Goal: Task Accomplishment & Management: Manage account settings

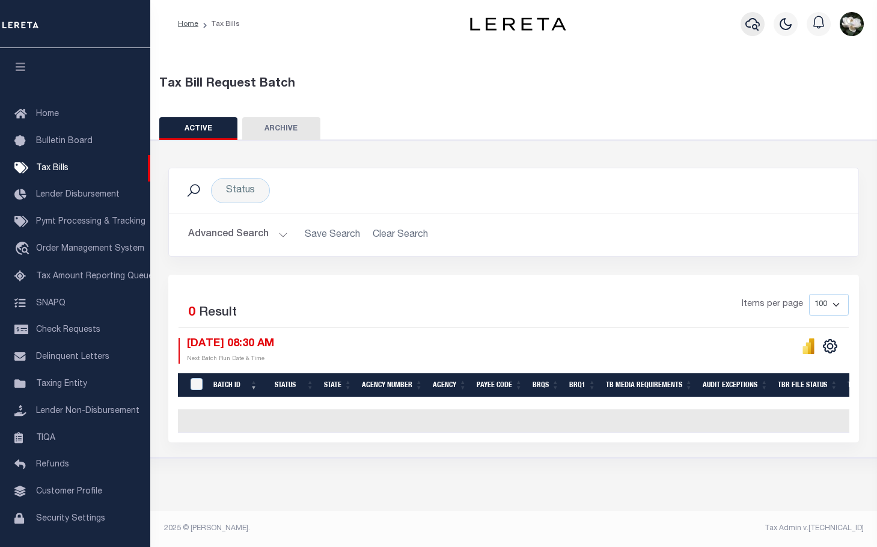
click at [744, 28] on button "button" at bounding box center [752, 24] width 24 height 24
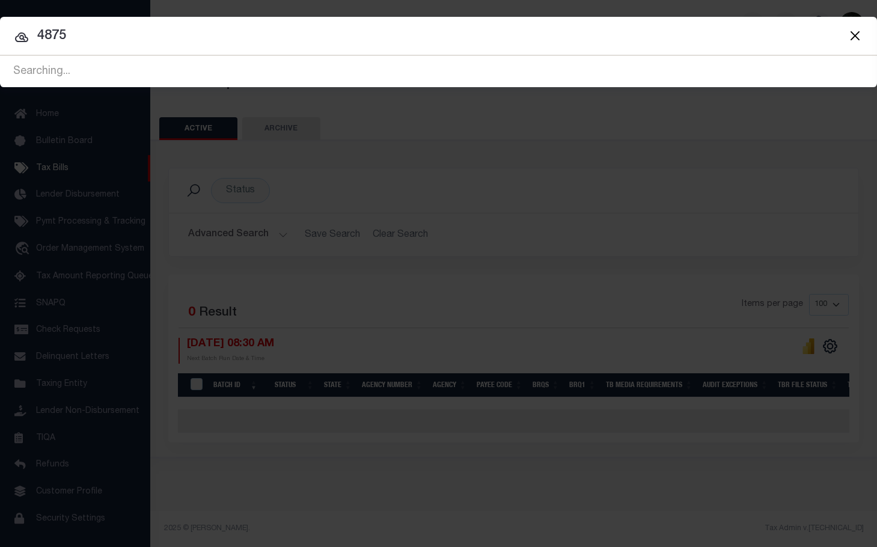
drag, startPoint x: 14, startPoint y: 35, endPoint x: 5, endPoint y: 35, distance: 9.0
click at [5, 35] on input "4875" at bounding box center [438, 36] width 877 height 21
type input "116108"
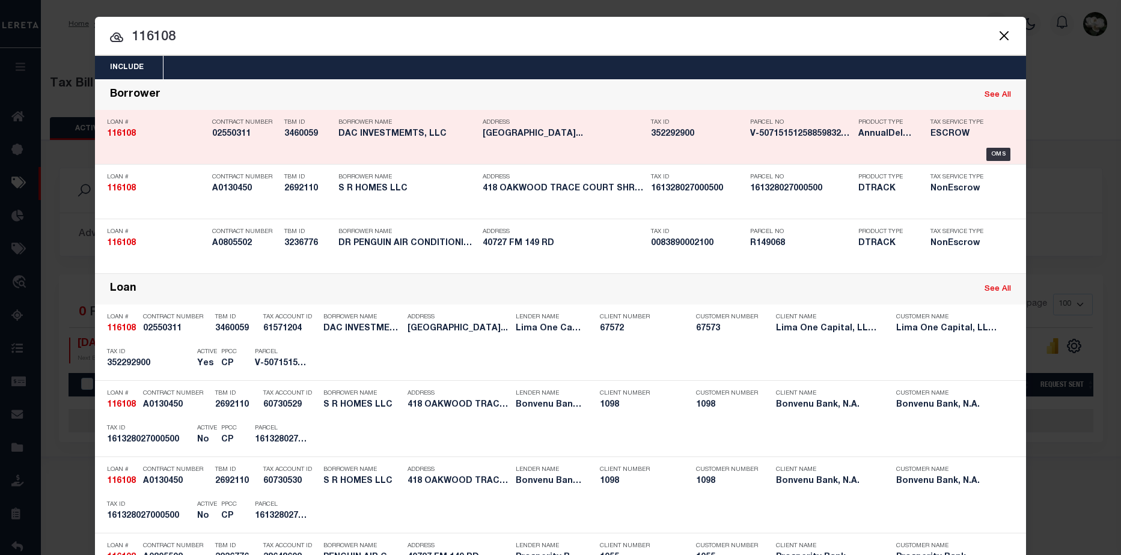
click at [741, 133] on div "Parcel No V-5071515125885983219765" at bounding box center [795, 130] width 108 height 35
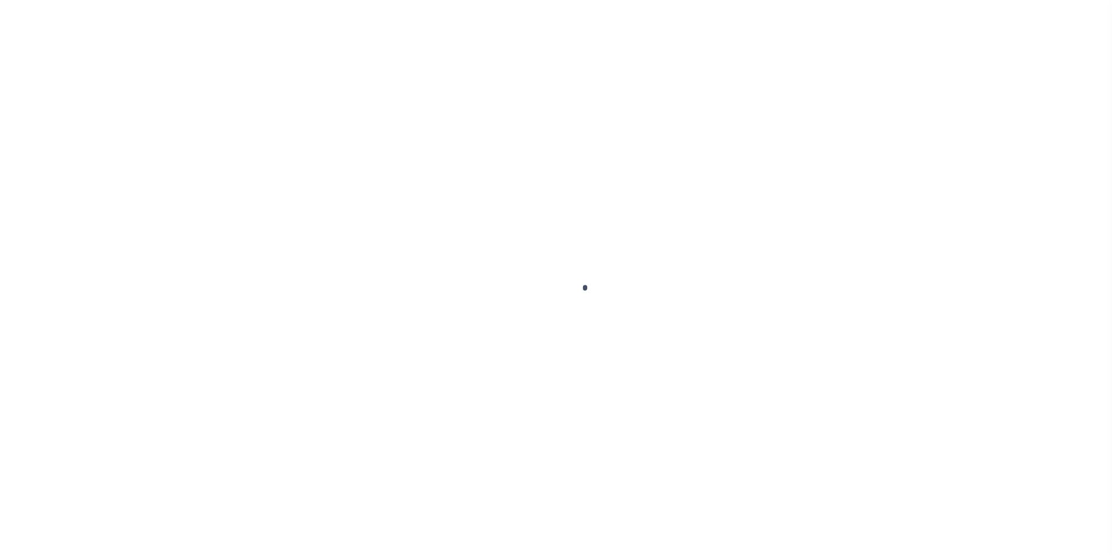
type input "116108"
type input "DAC INVESTMEMTS, LLC"
select select
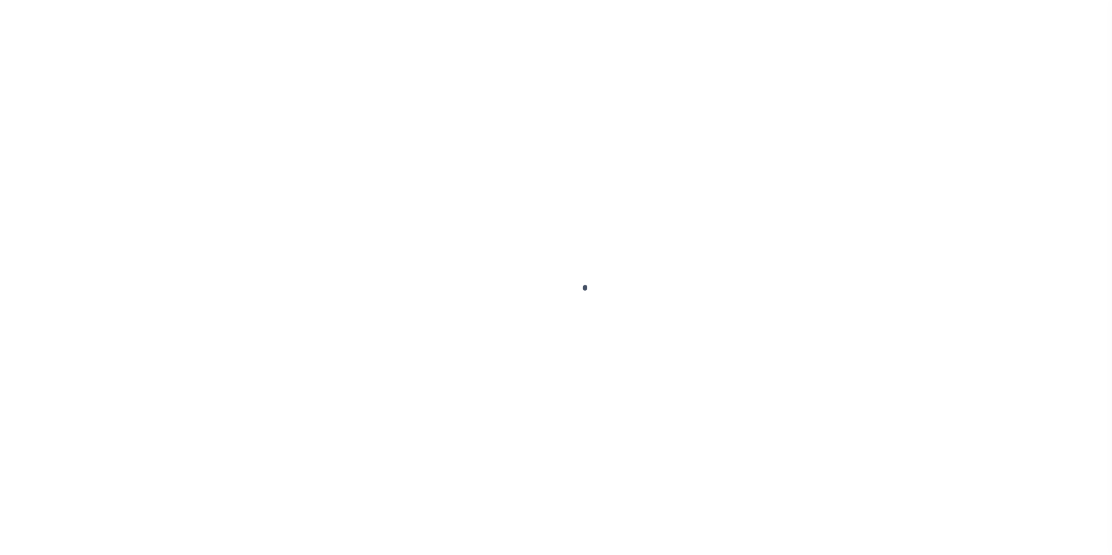
select select
type input "[STREET_ADDRESS]"
radio input "true"
select select "Escrow"
select select
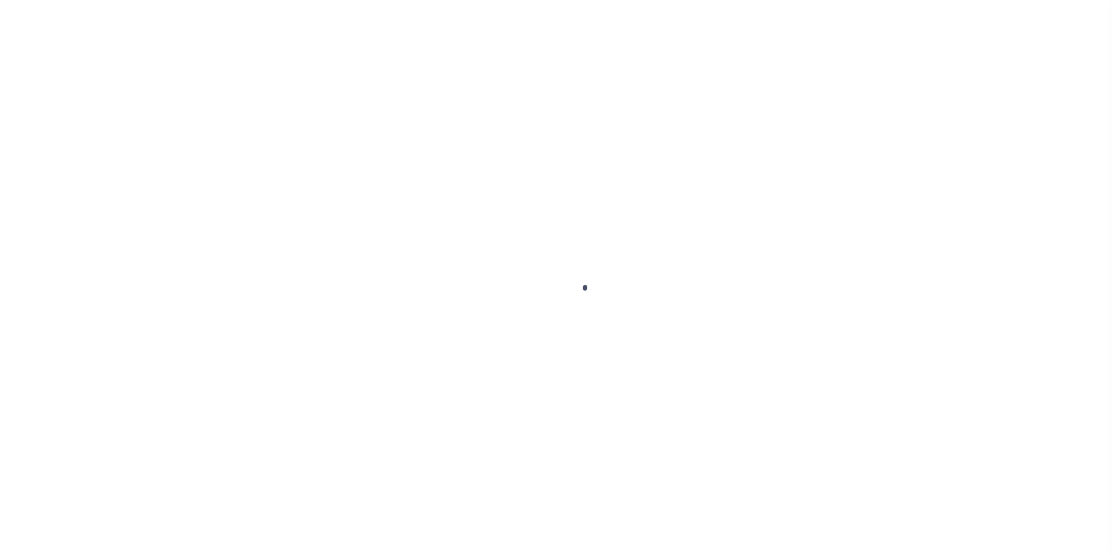
type input "[GEOGRAPHIC_DATA] PA 19120"
type input "116108-1"
type input "PA"
type textarea "COLLECTOR: ENTITY: PARCEL: 352292900"
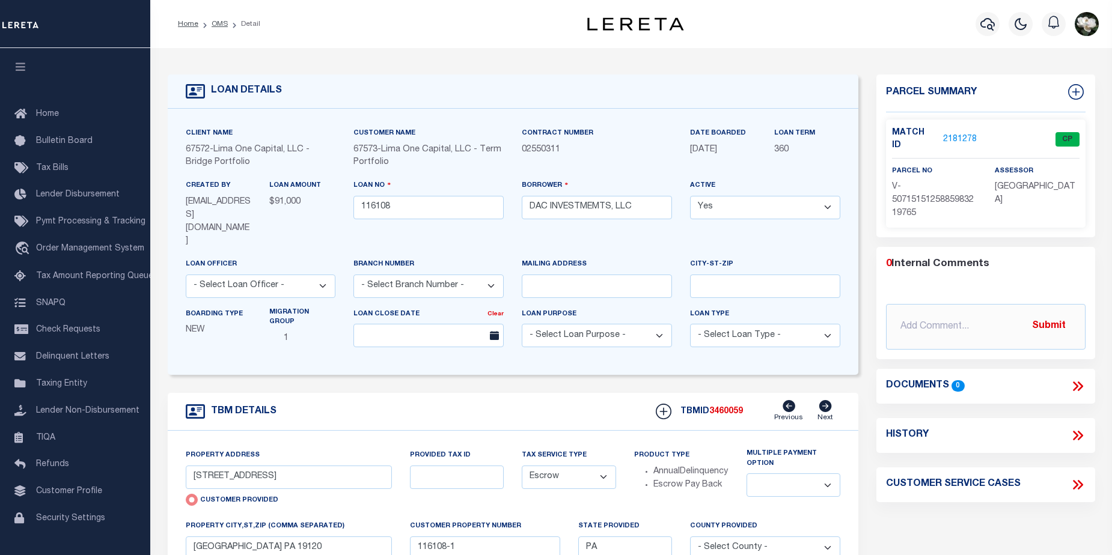
click at [955, 135] on link "2181278" at bounding box center [960, 139] width 34 height 13
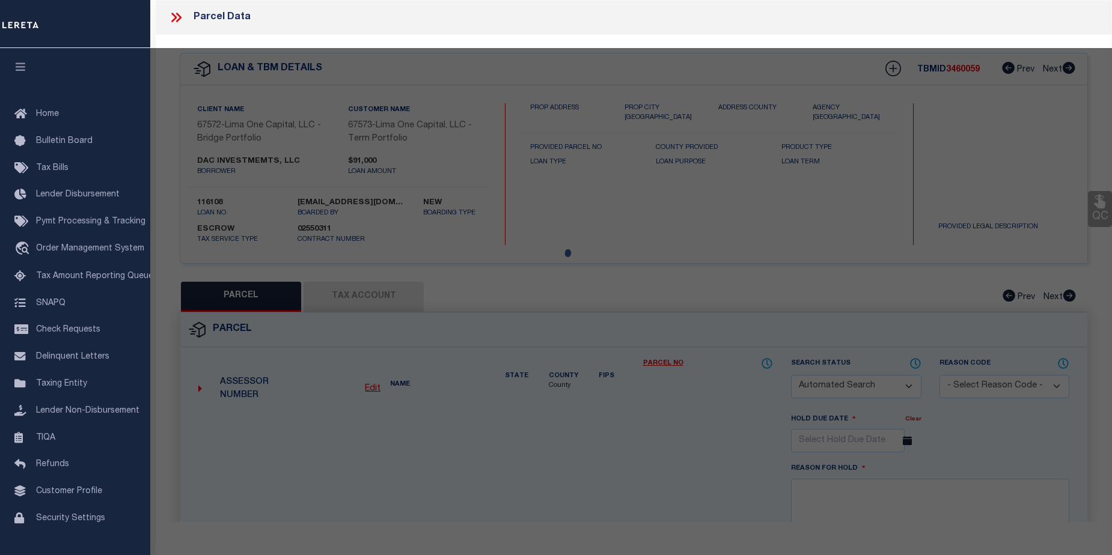
checkbox input "false"
select select "CP"
type input "5913 PALMETTO STREET"
checkbox input "false"
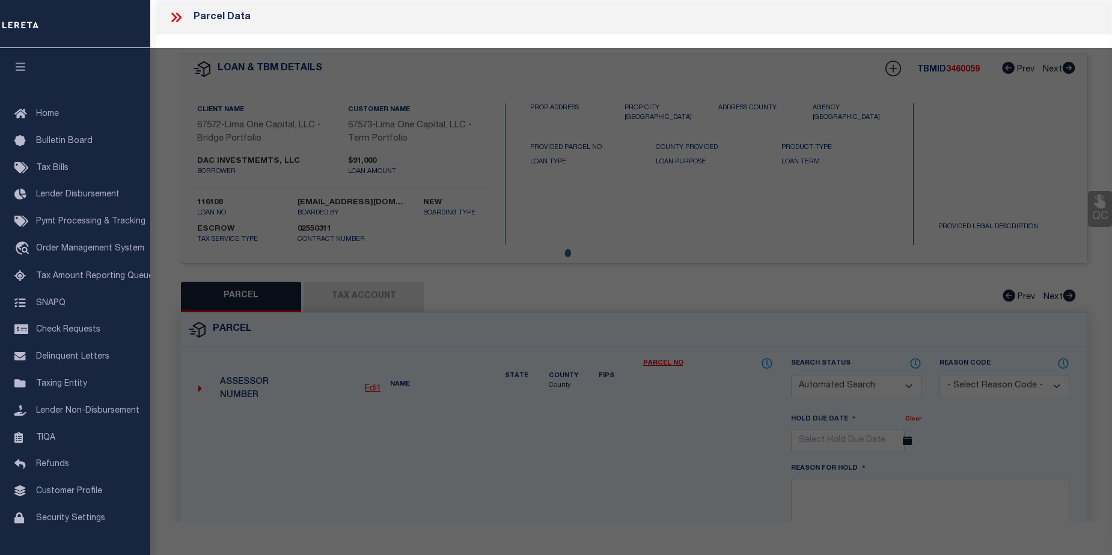
type input "PHILADELPHIA PA 19120"
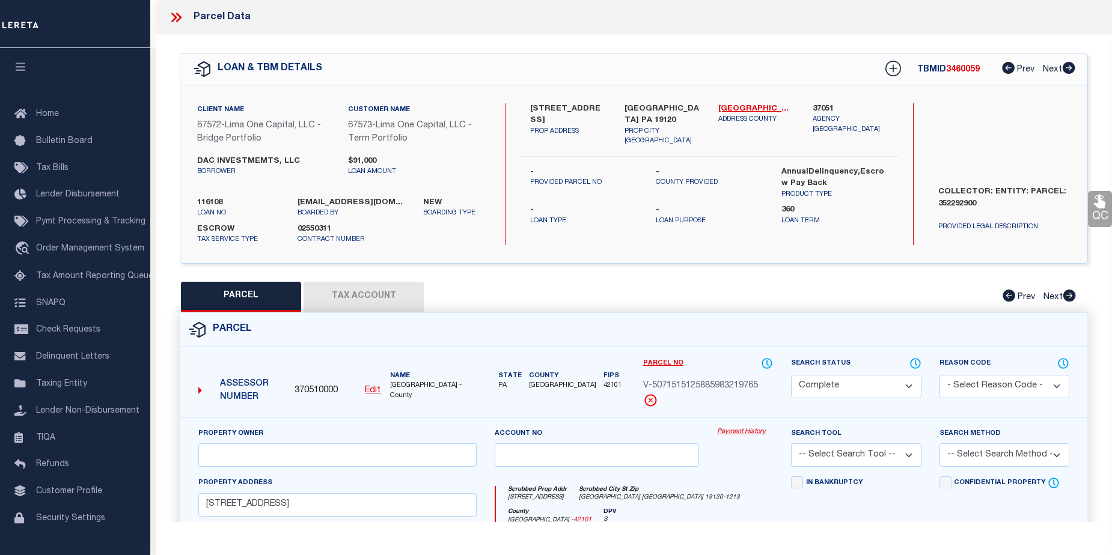
click at [739, 431] on link "Payment History" at bounding box center [745, 432] width 56 height 10
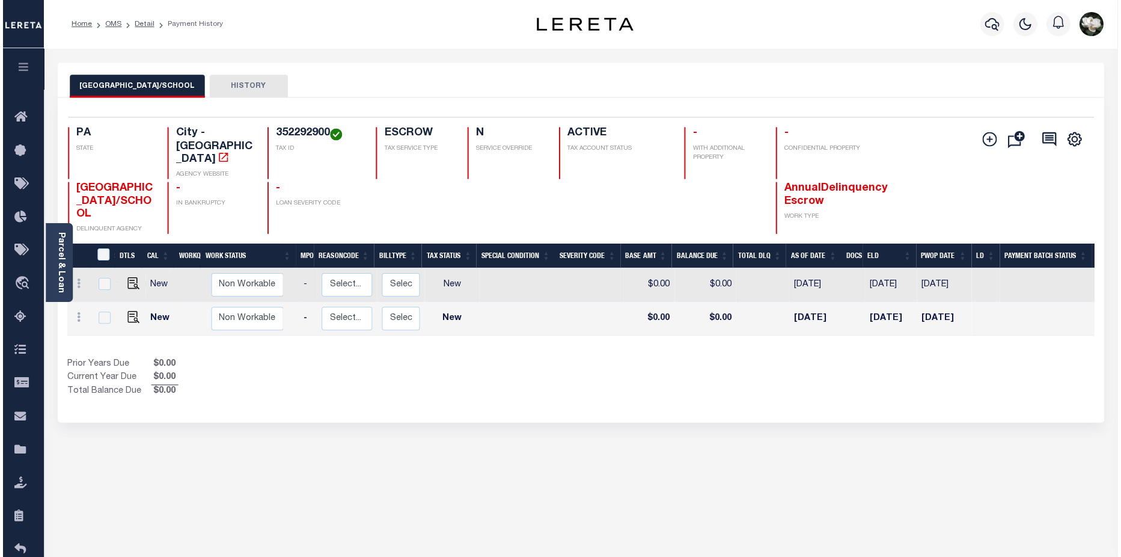
scroll to position [0, 144]
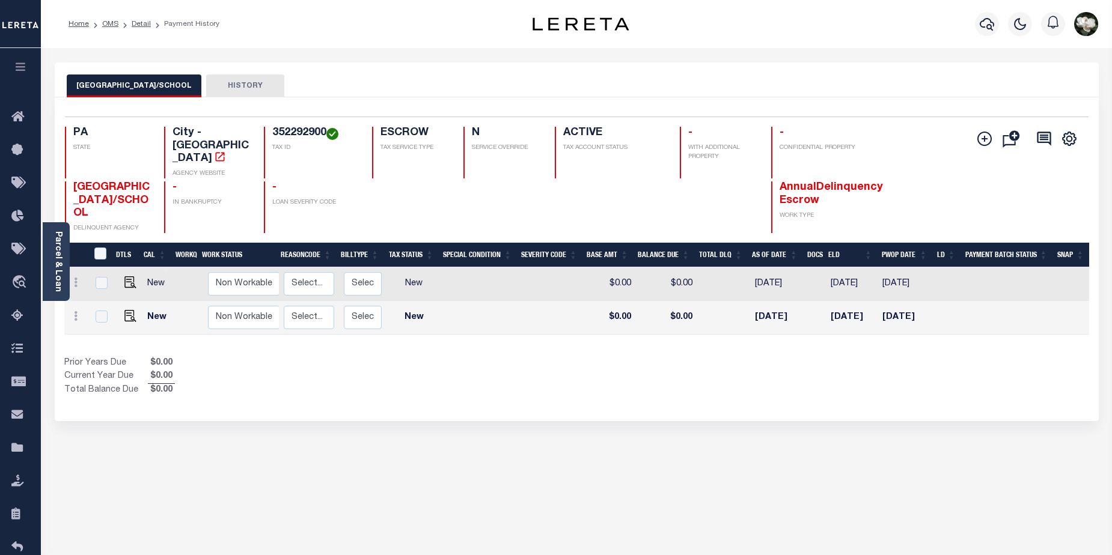
drag, startPoint x: 297, startPoint y: 485, endPoint x: 1009, endPoint y: 219, distance: 760.3
click at [341, 454] on div "[GEOGRAPHIC_DATA]/SCHOOL HISTORY Selected 2 Results" at bounding box center [577, 408] width 1062 height 691
drag, startPoint x: 1005, startPoint y: 93, endPoint x: 1115, endPoint y: 105, distance: 110.6
click at [1024, 94] on div "PHILADELPHIA CITY/SCHOOL HISTORY" at bounding box center [577, 86] width 1020 height 22
click at [986, 28] on icon "button" at bounding box center [987, 24] width 14 height 14
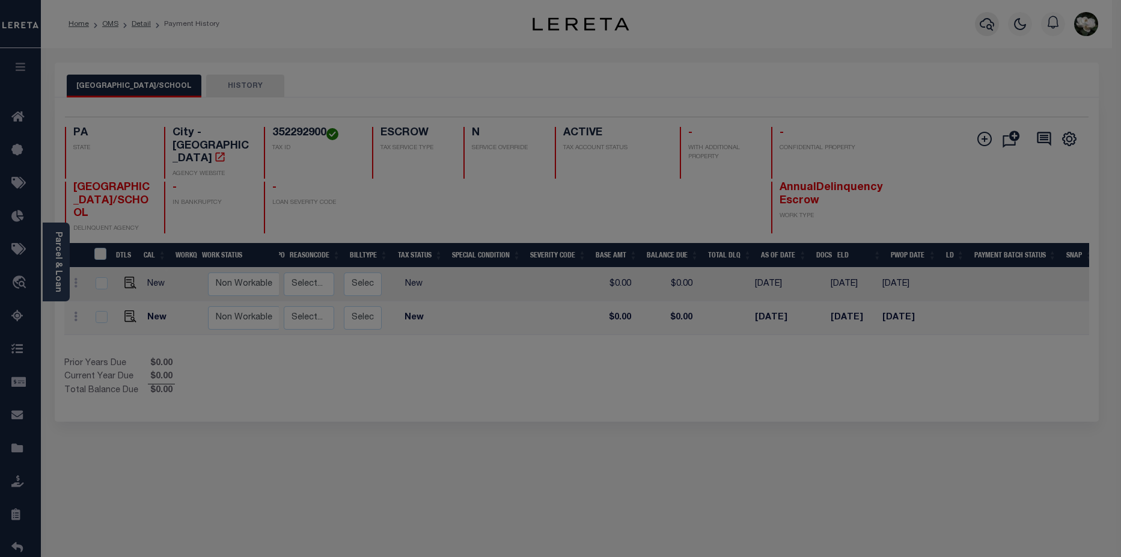
scroll to position [0, 135]
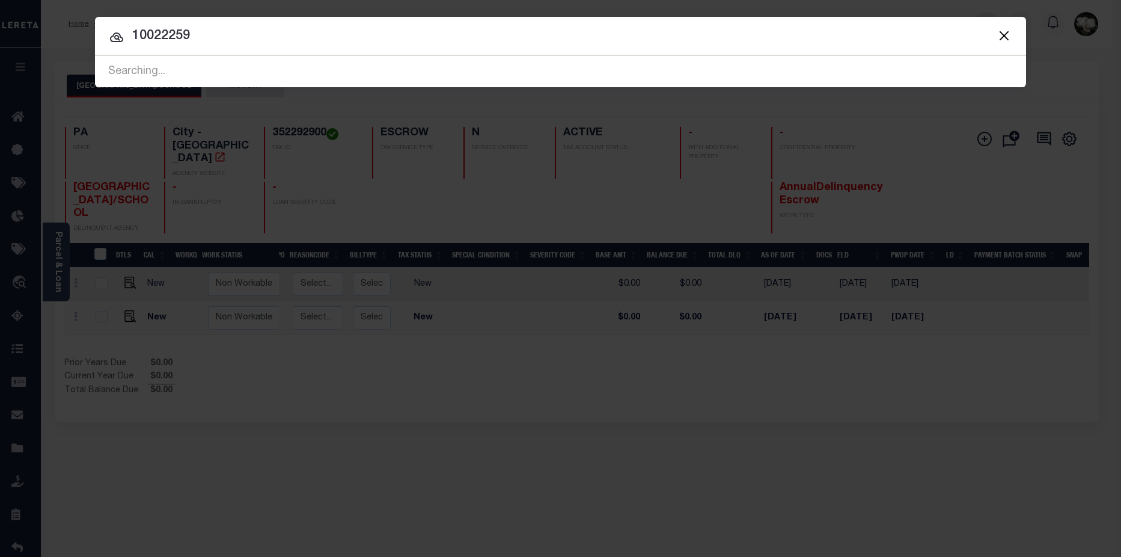
type input "10022259"
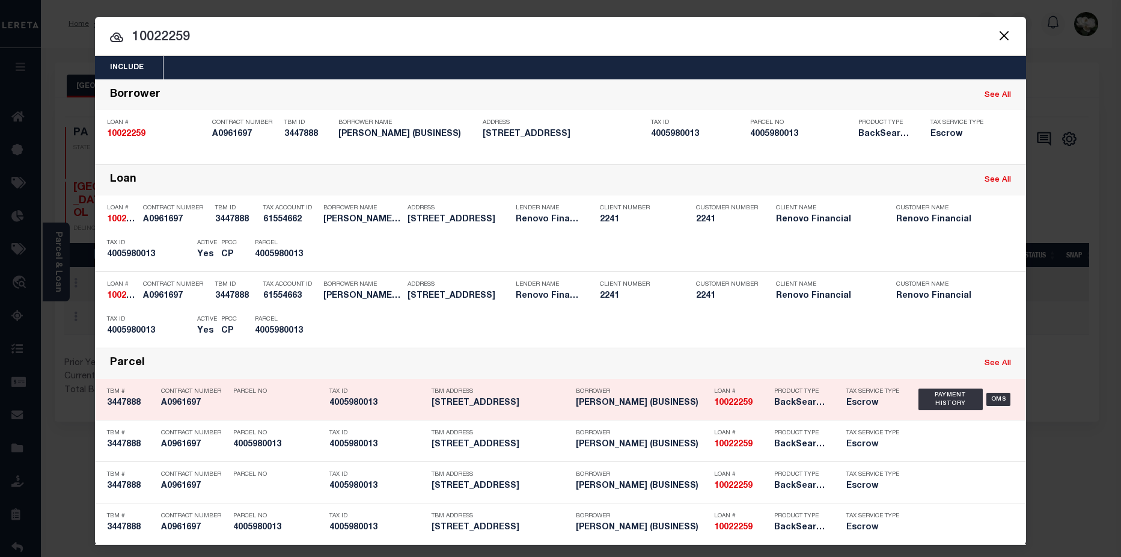
click at [602, 408] on h5 "[PERSON_NAME] (BUSINESS)" at bounding box center [642, 403] width 132 height 10
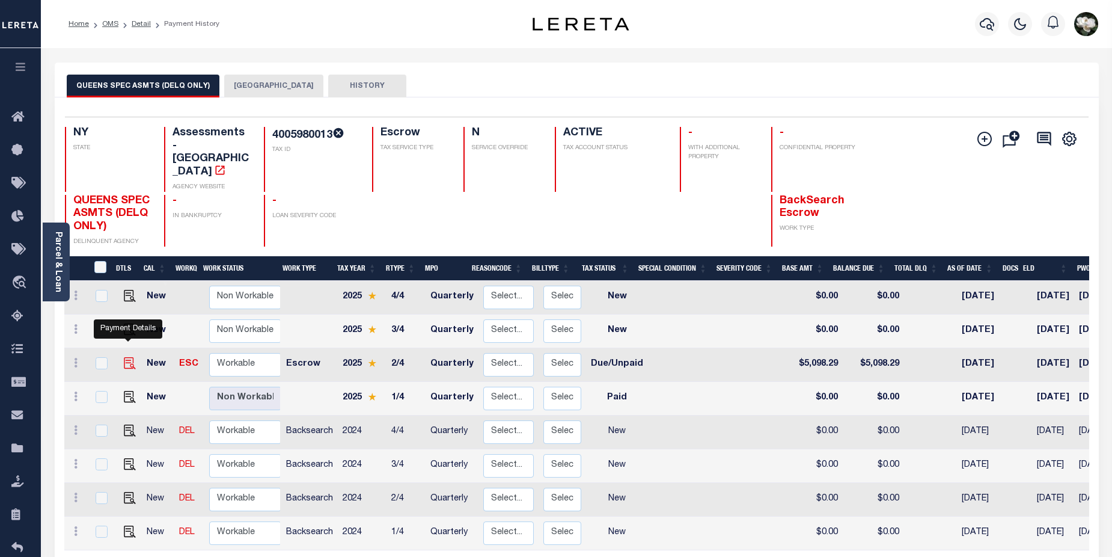
click at [124, 357] on img "" at bounding box center [130, 363] width 12 height 12
checkbox input "true"
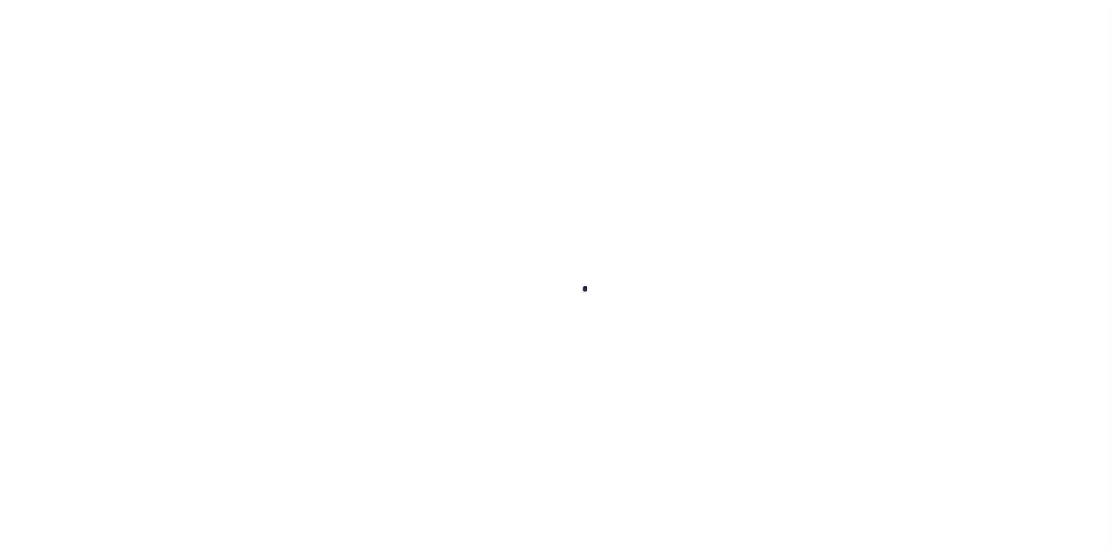
checkbox input "false"
type textarea "CAS-48100 - 2025 2nd installment Due Base $5098.29 GTD 10/01/25"
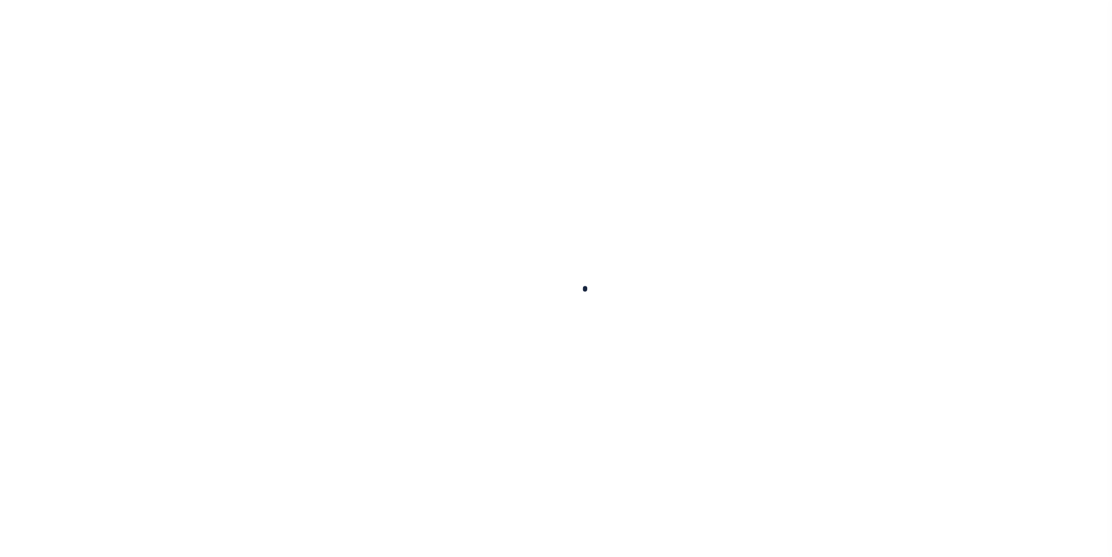
type input "[DATE]"
select select "DUE"
type input "$5,098.29"
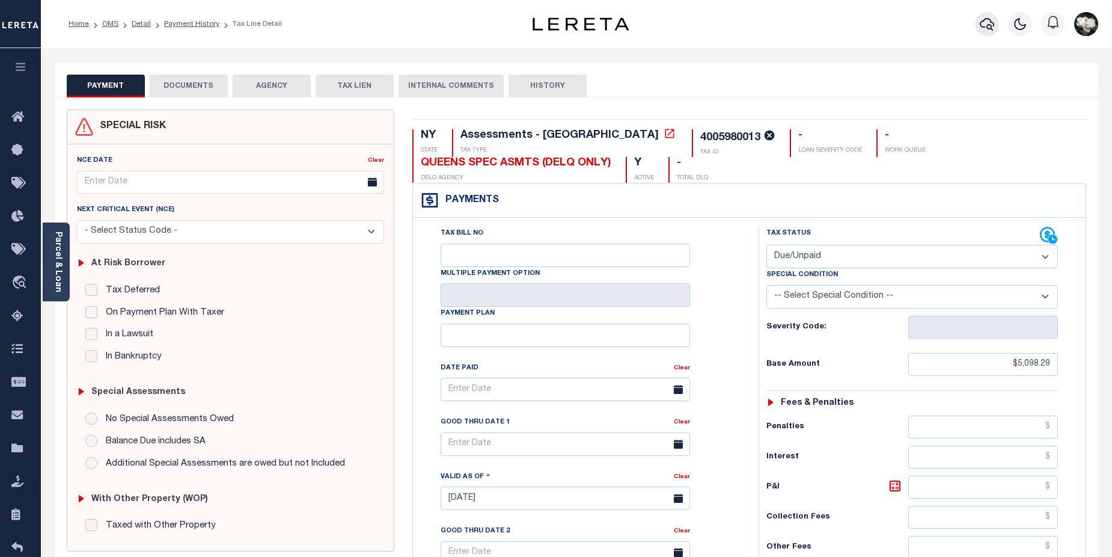
click at [980, 28] on icon "button" at bounding box center [987, 24] width 14 height 14
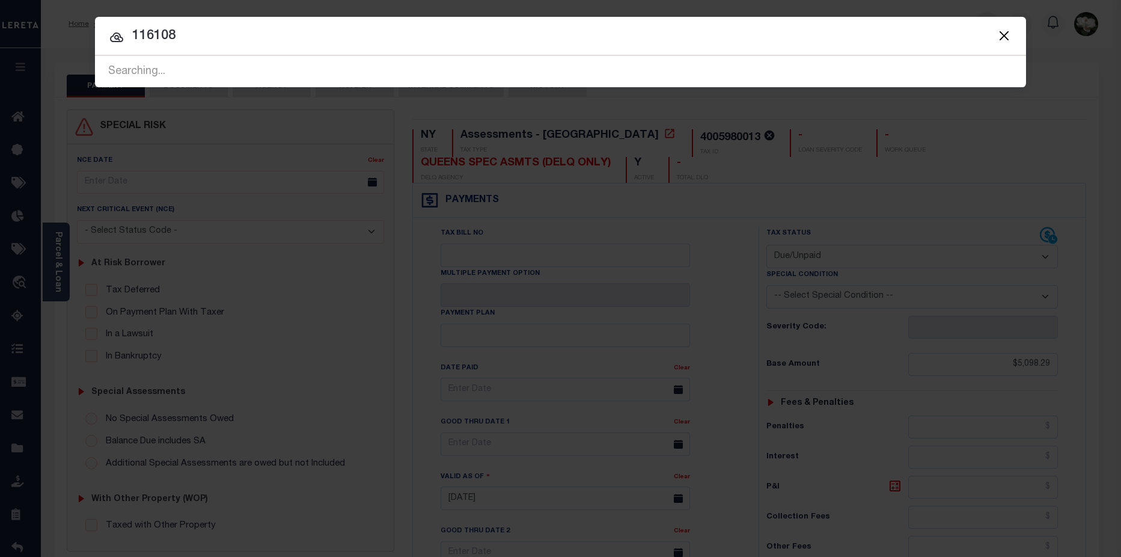
type input "116108"
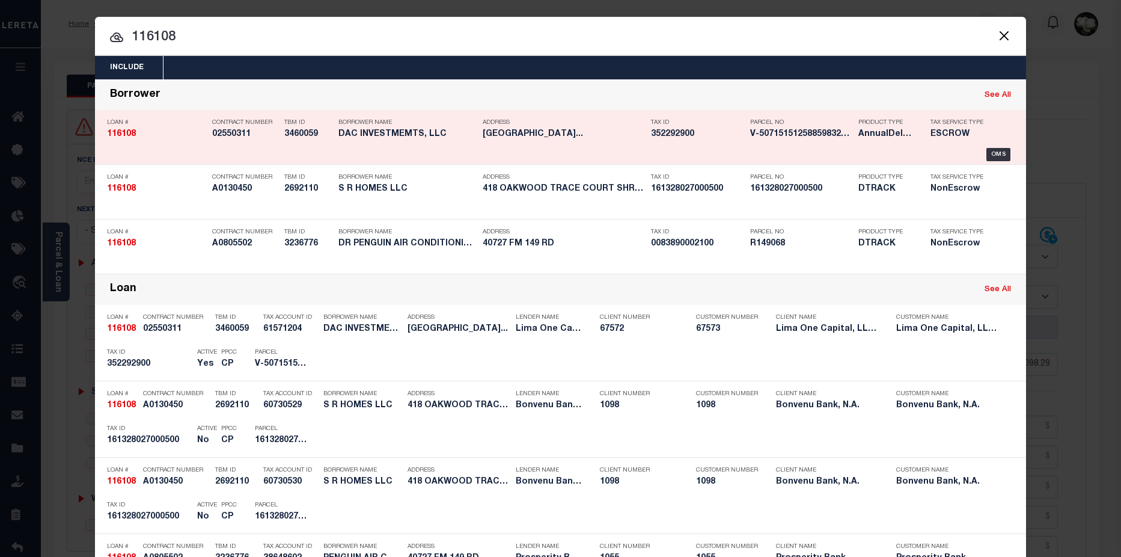
click at [767, 135] on h5 "V-5071515125885983219765" at bounding box center [801, 134] width 102 height 10
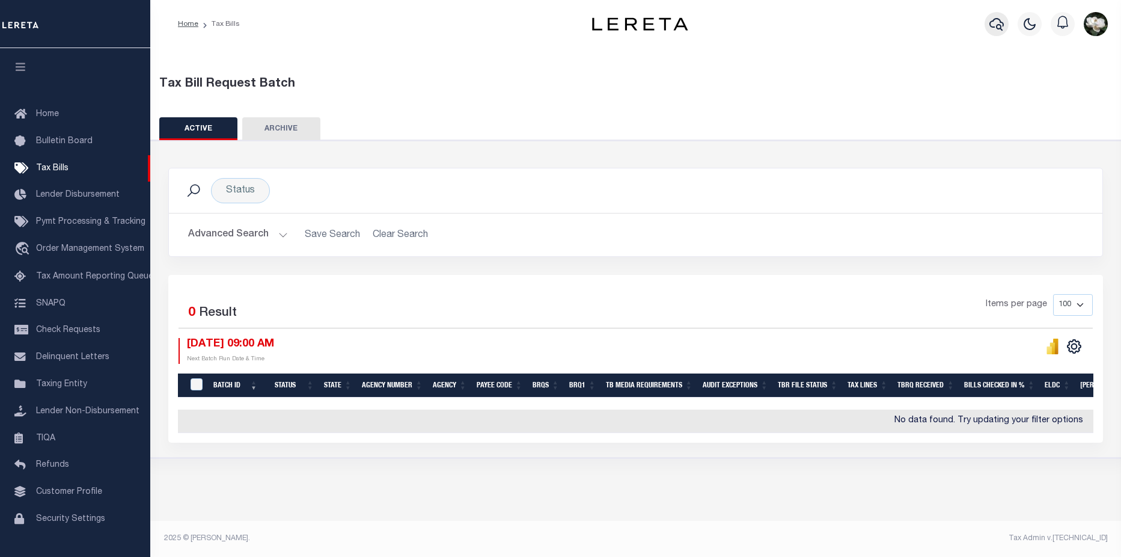
click at [1001, 29] on icon "button" at bounding box center [996, 24] width 14 height 14
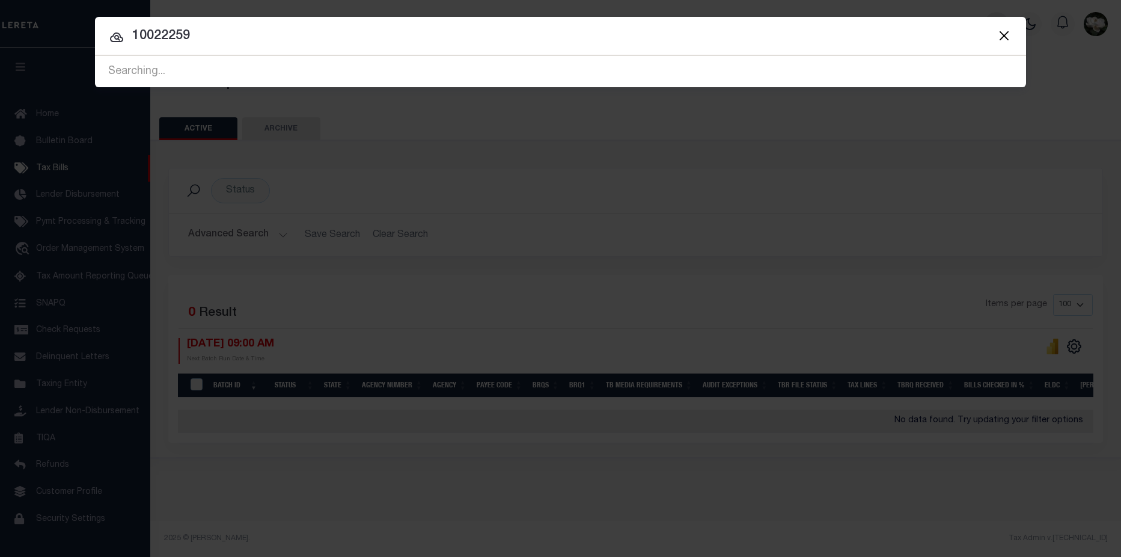
type input "10022259"
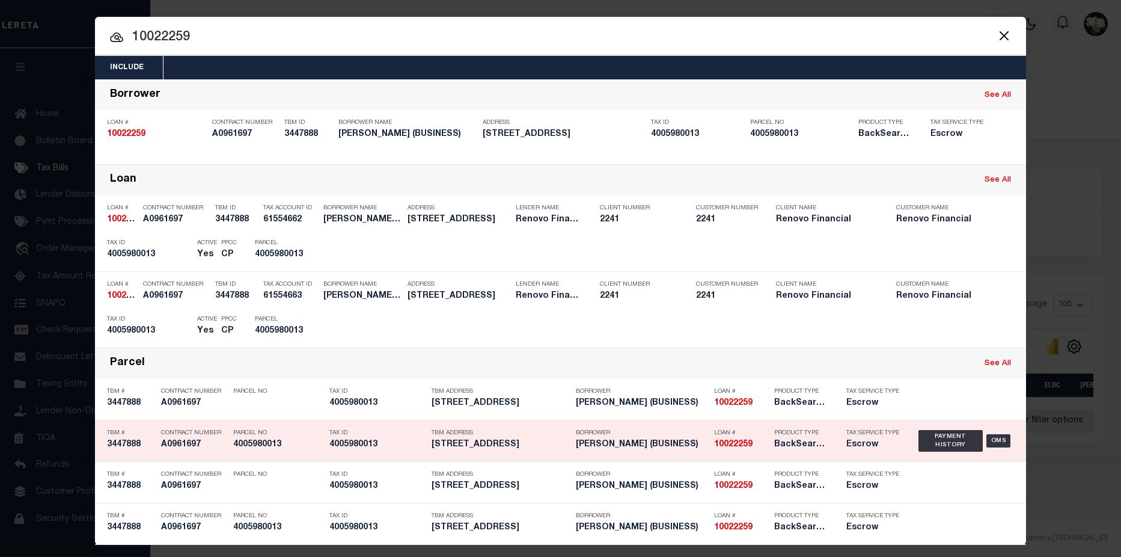
click at [690, 446] on h5 "[PERSON_NAME] (BUSINESS)" at bounding box center [642, 444] width 132 height 10
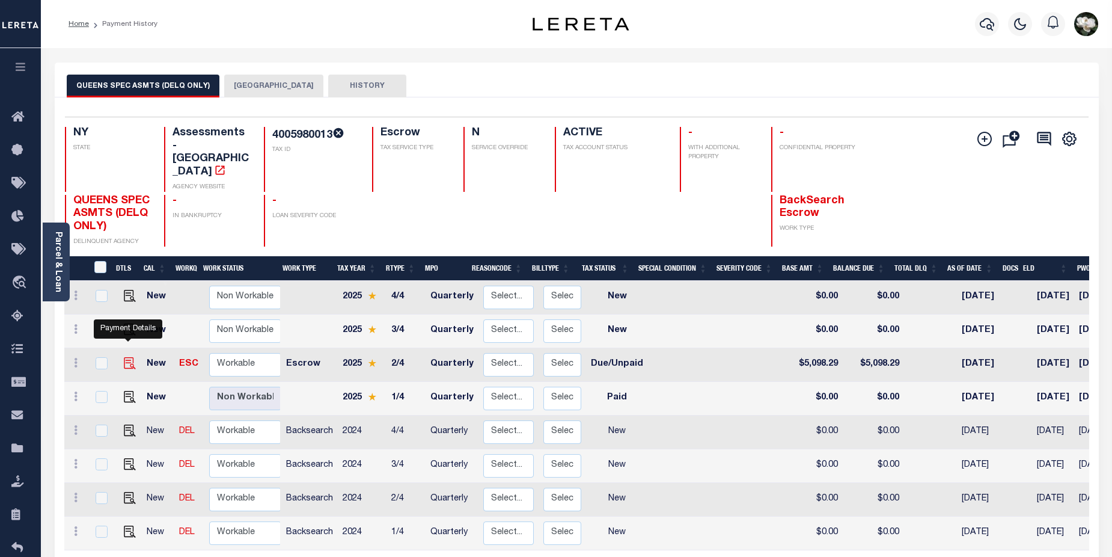
click at [124, 357] on img "" at bounding box center [130, 363] width 12 height 12
checkbox input "true"
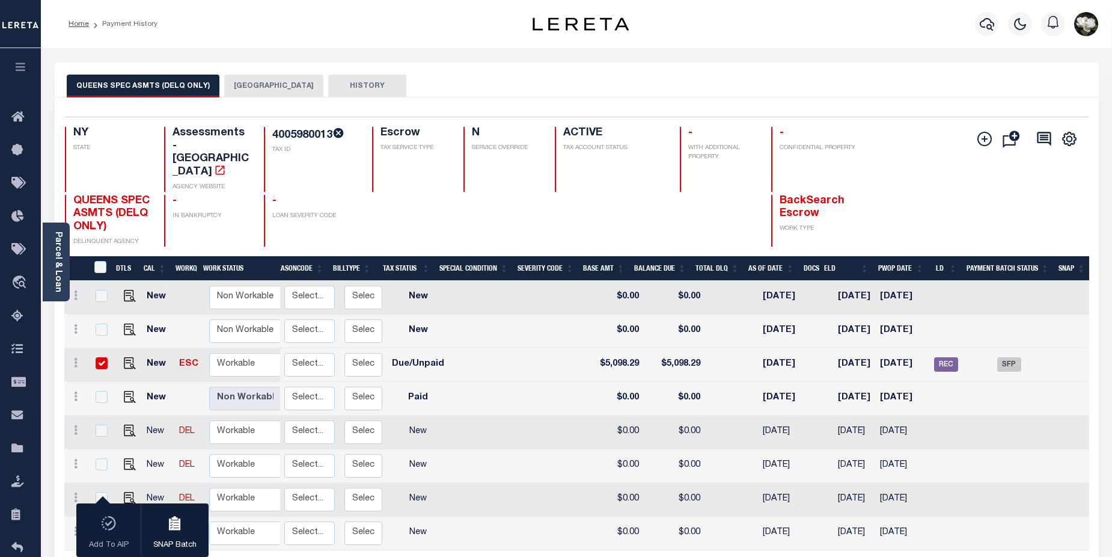
scroll to position [0, 200]
click at [124, 357] on img "" at bounding box center [130, 363] width 12 height 12
checkbox input "false"
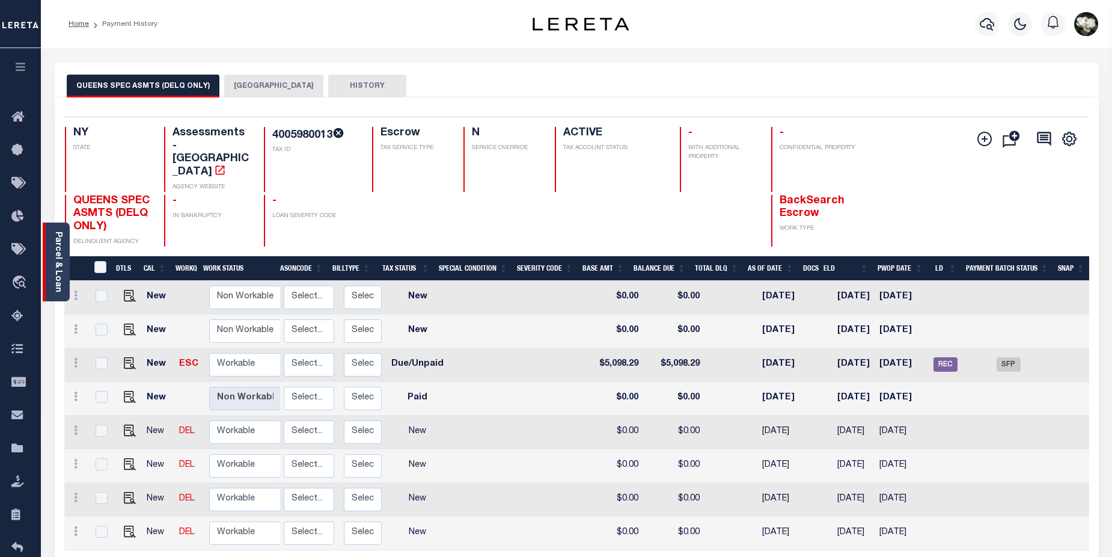
click at [48, 254] on div "Parcel & Loan" at bounding box center [56, 261] width 27 height 79
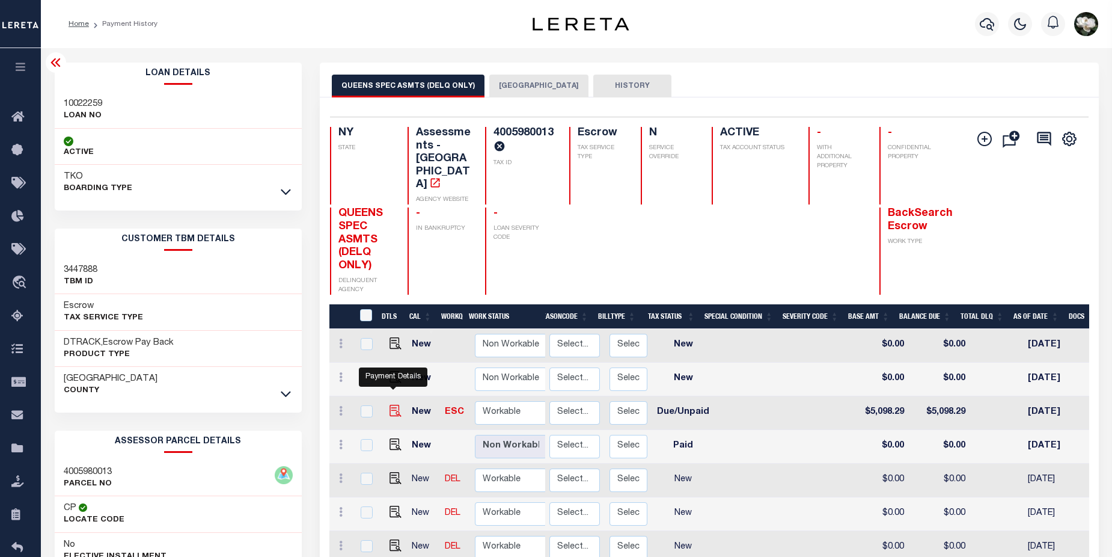
click at [391, 404] on img "" at bounding box center [395, 410] width 12 height 12
checkbox input "true"
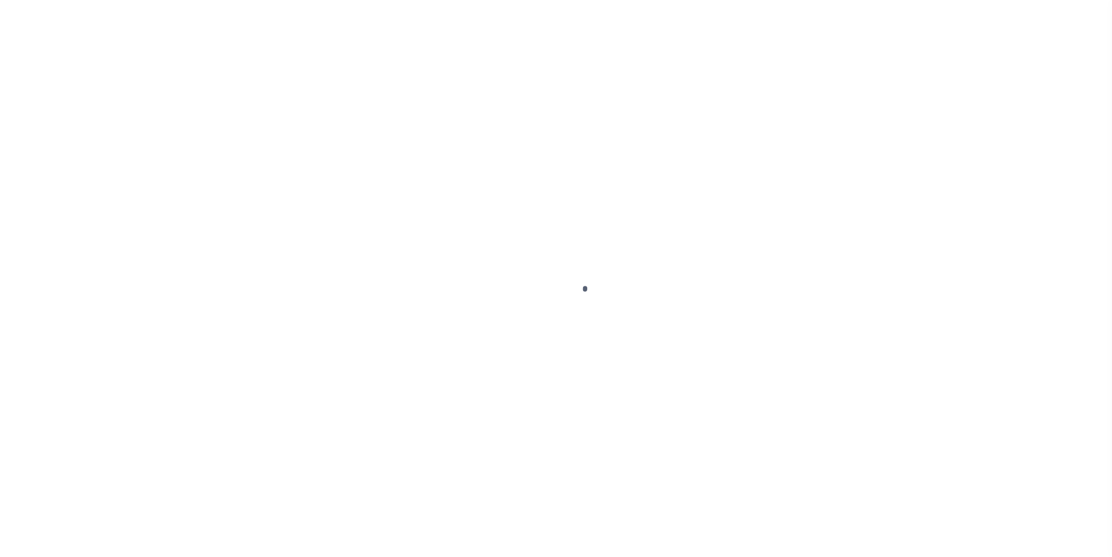
select select "DUE"
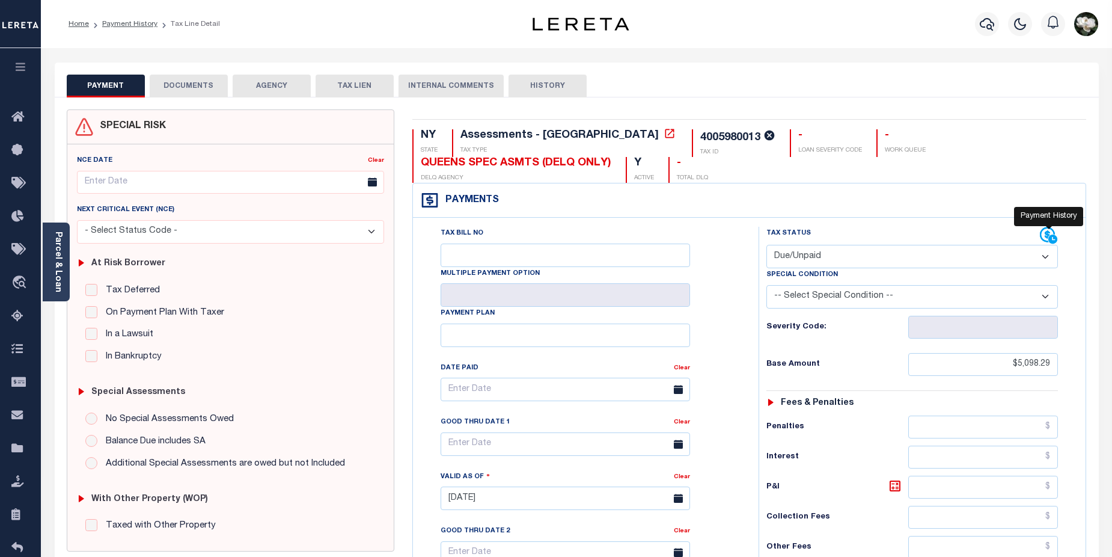
click at [1046, 239] on icon at bounding box center [1047, 234] width 15 height 15
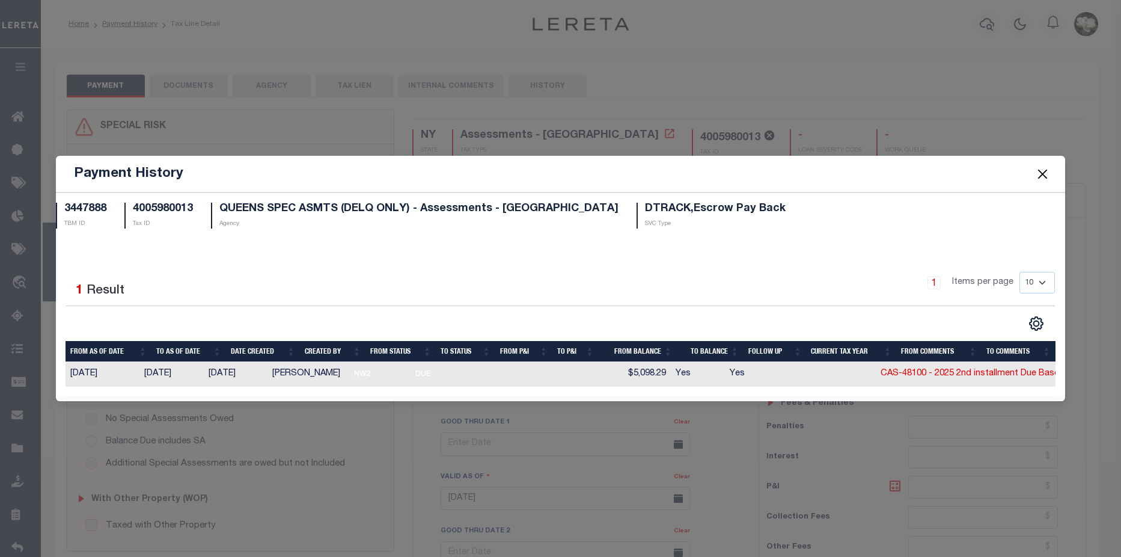
click at [1041, 169] on button "Close" at bounding box center [1043, 174] width 16 height 16
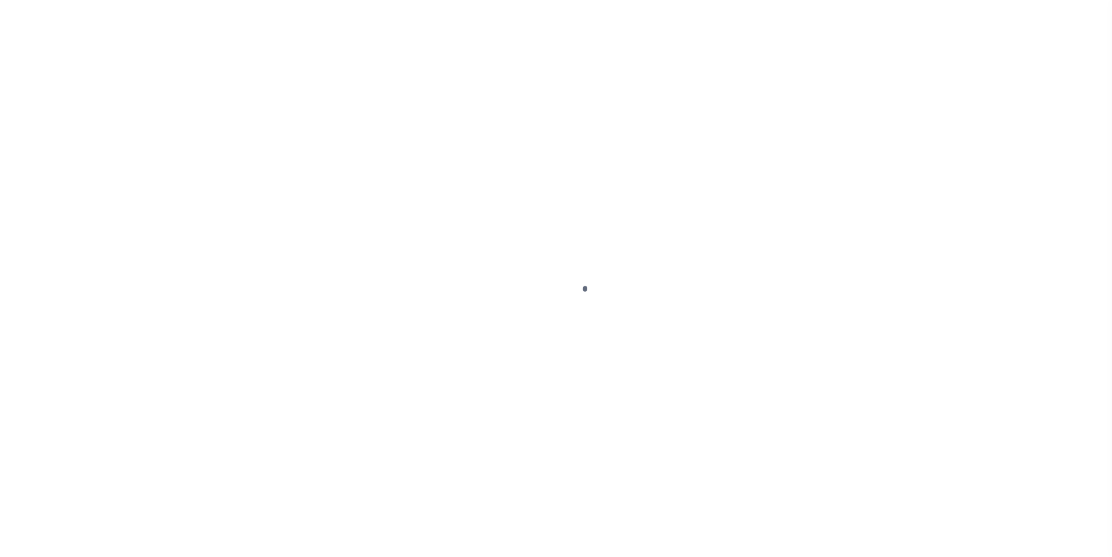
select select "DUE"
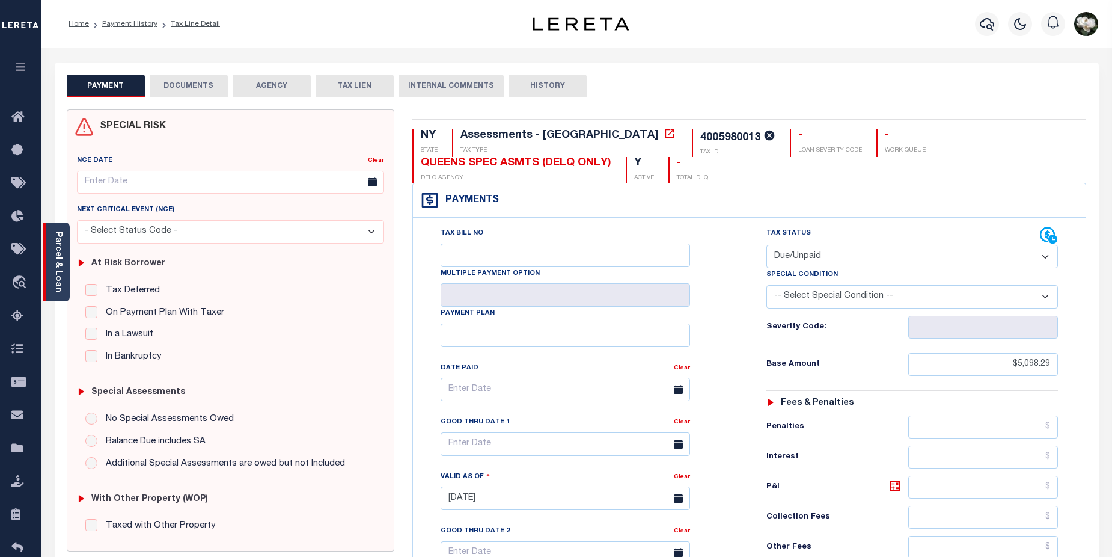
click at [53, 274] on link "Parcel & Loan" at bounding box center [57, 261] width 8 height 61
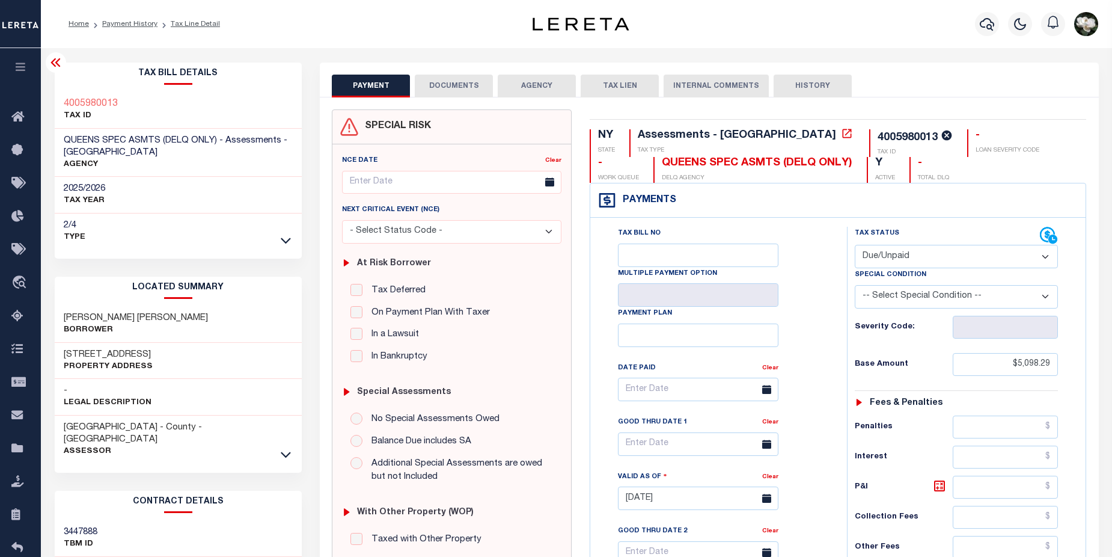
click at [56, 61] on icon at bounding box center [56, 62] width 14 height 14
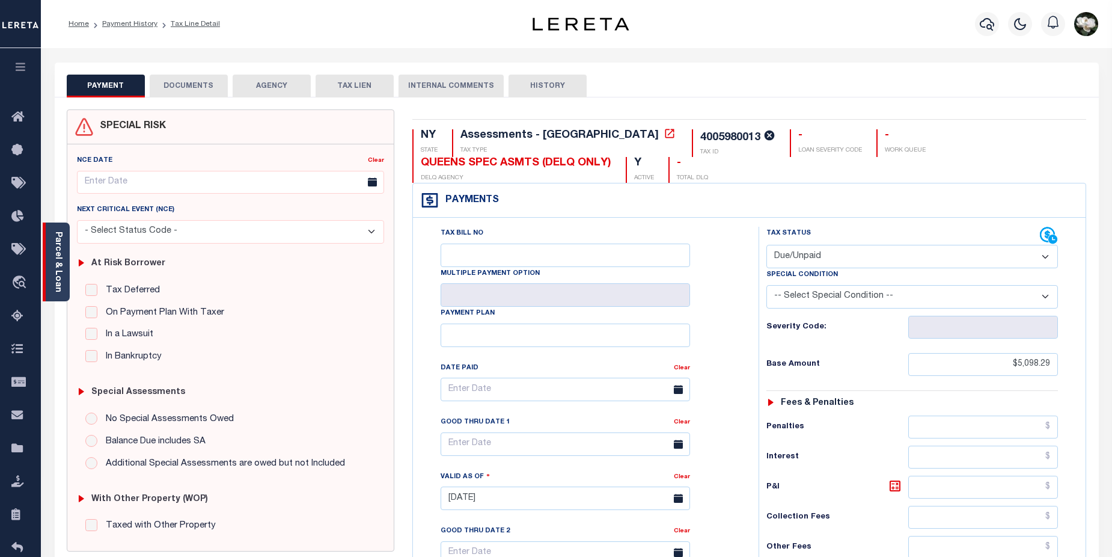
click at [56, 269] on link "Parcel & Loan" at bounding box center [57, 261] width 8 height 61
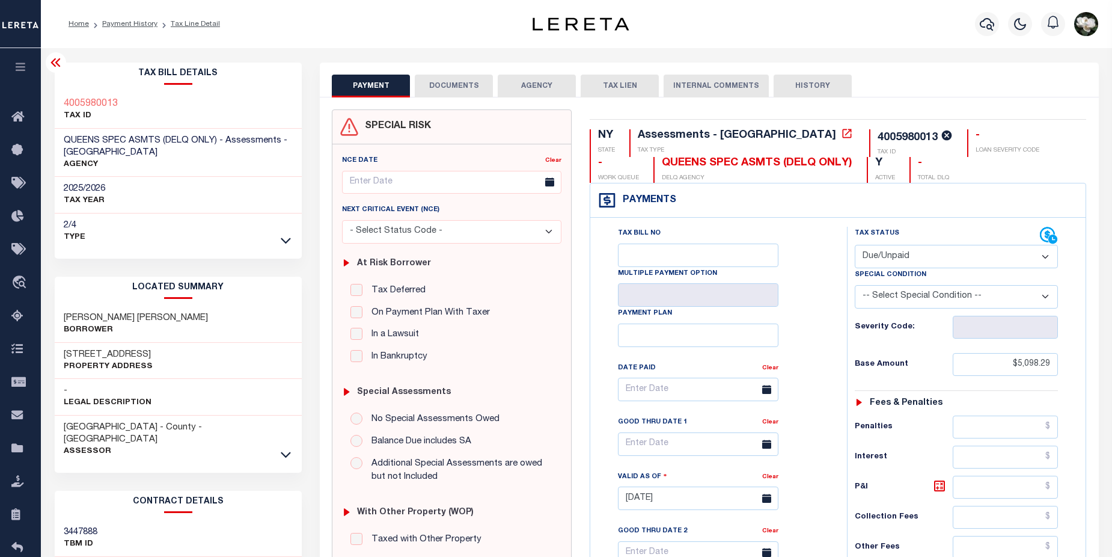
click at [387, 89] on button "PAYMENT" at bounding box center [371, 86] width 78 height 23
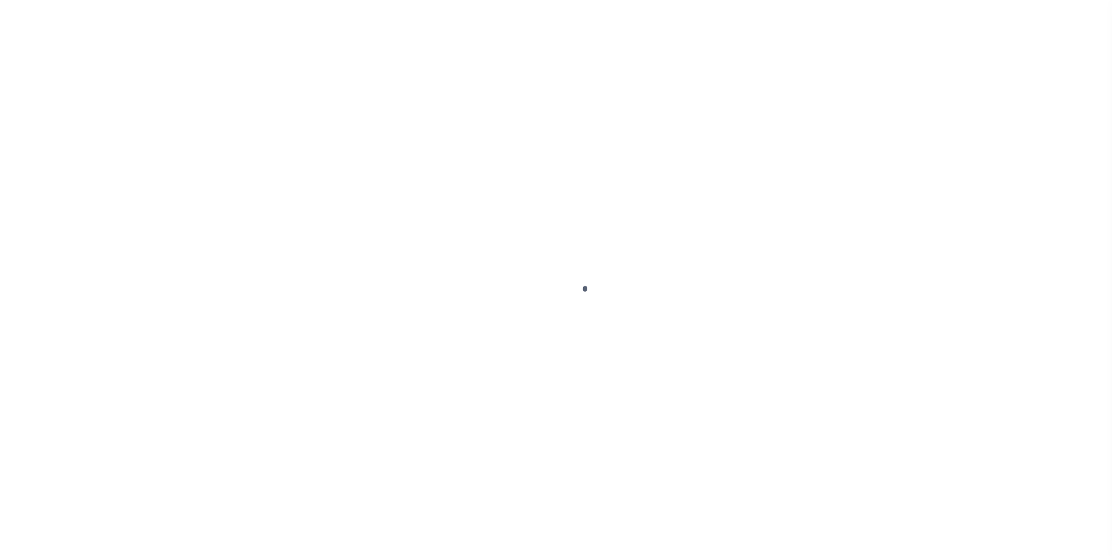
select select "DUE"
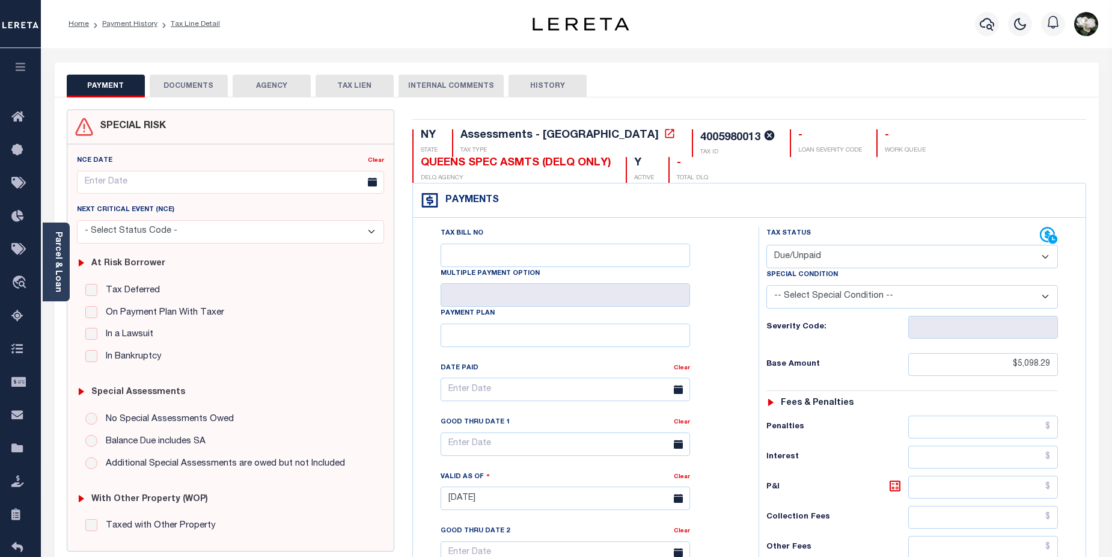
click at [191, 82] on button "DOCUMENTS" at bounding box center [189, 86] width 78 height 23
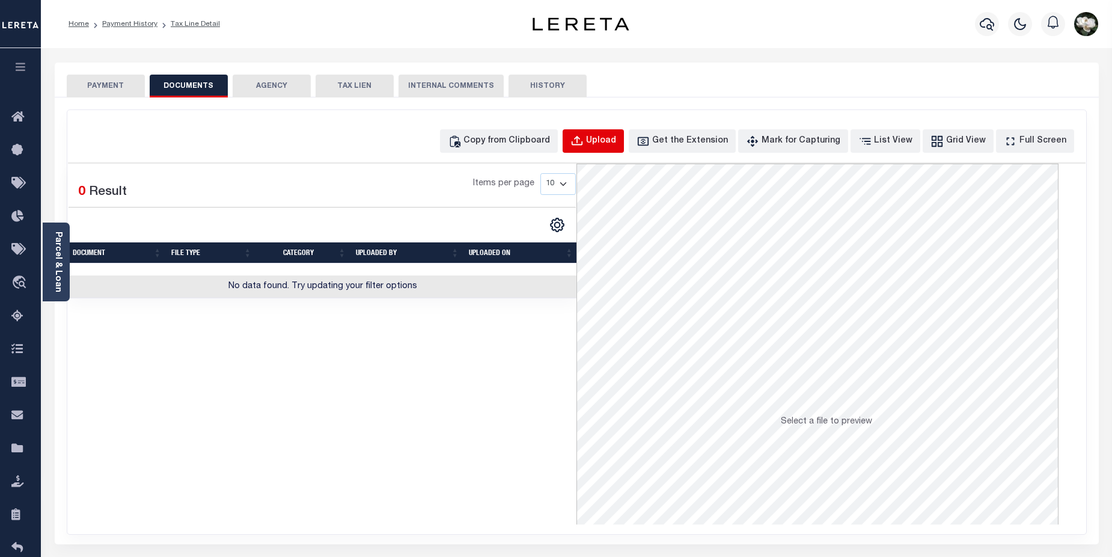
click at [616, 147] on div "Upload" at bounding box center [601, 141] width 30 height 13
select select "POP"
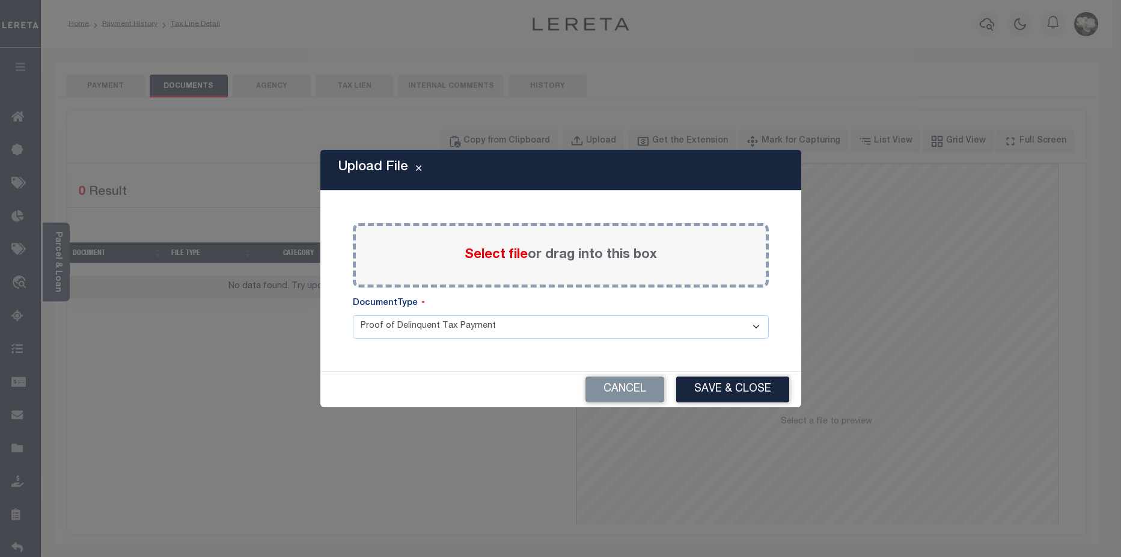
click at [507, 257] on span "Select file" at bounding box center [496, 254] width 63 height 13
click at [0, 0] on input "Select file or drag into this box" at bounding box center [0, 0] width 0 height 0
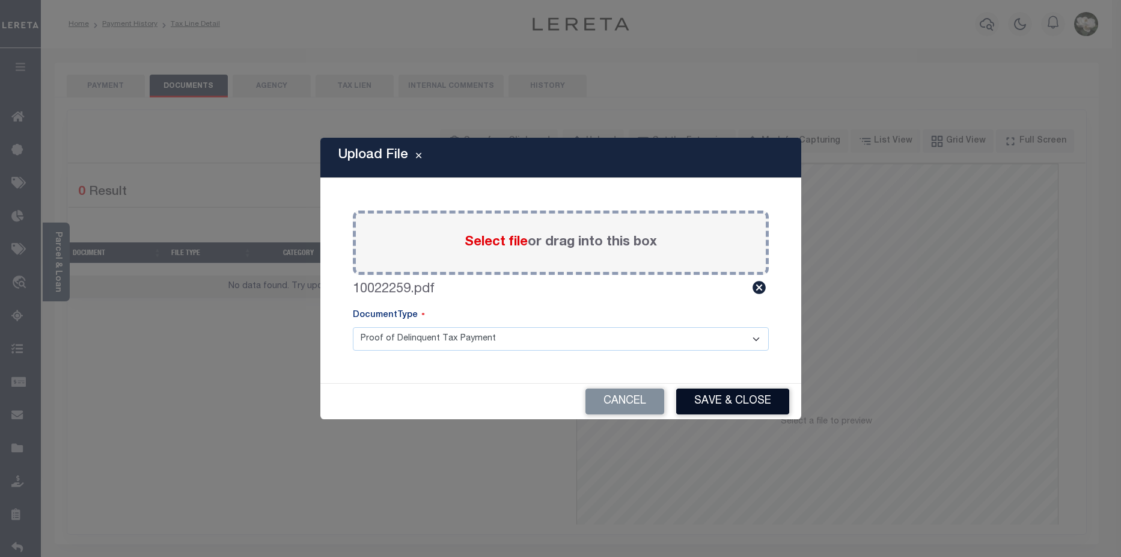
click at [732, 403] on button "Save & Close" at bounding box center [732, 401] width 113 height 26
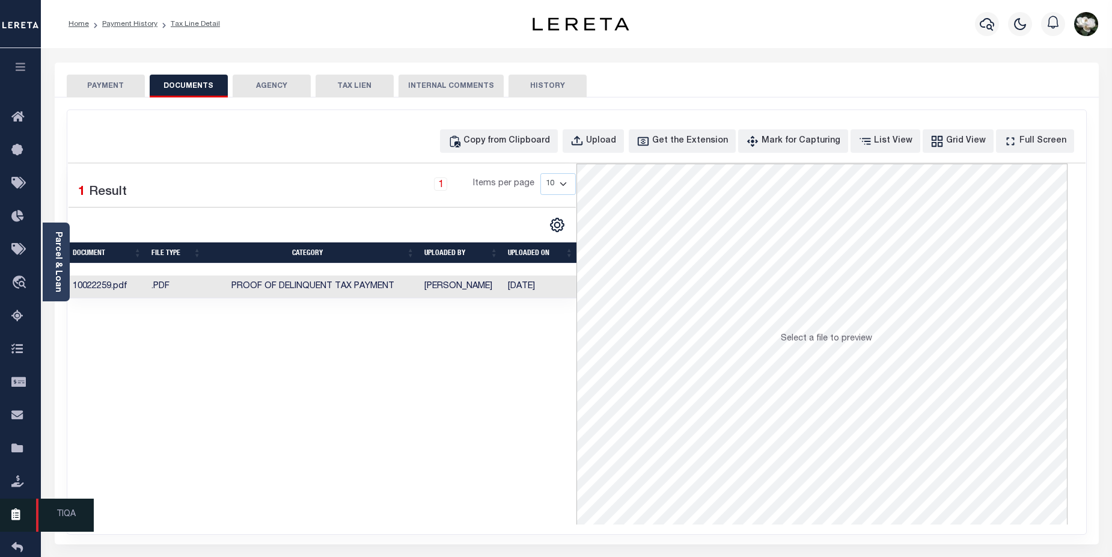
click at [22, 522] on icon at bounding box center [20, 514] width 19 height 15
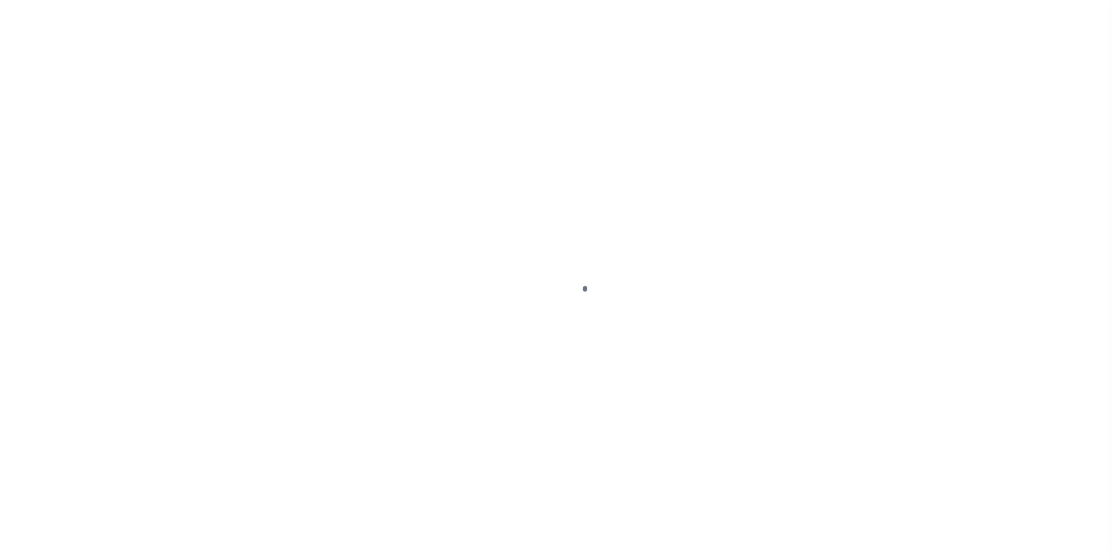
type input "[STREET_ADDRESS]"
radio input "true"
select select "Escrow"
select select
type input "[GEOGRAPHIC_DATA] PA 19120"
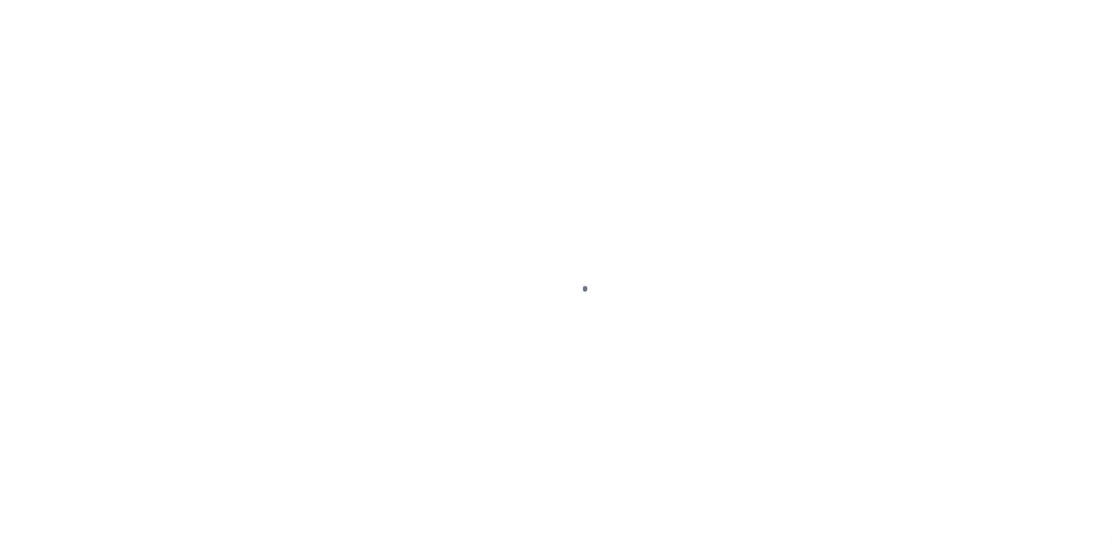
type input "116108-1"
type input "PA"
type textarea "COLLECTOR: ENTITY: PARCEL: 352292900"
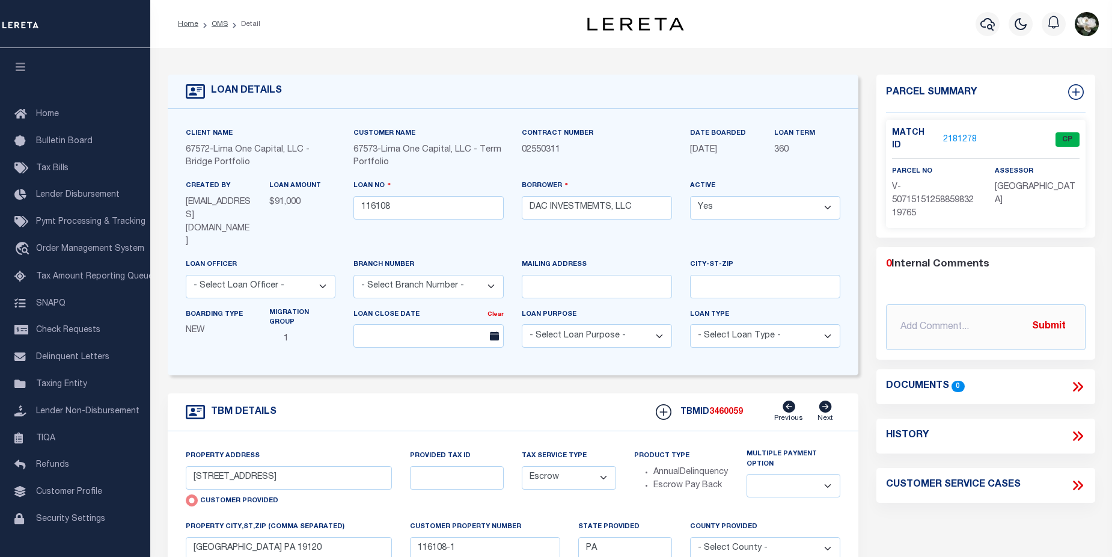
click at [960, 134] on link "2181278" at bounding box center [960, 139] width 34 height 13
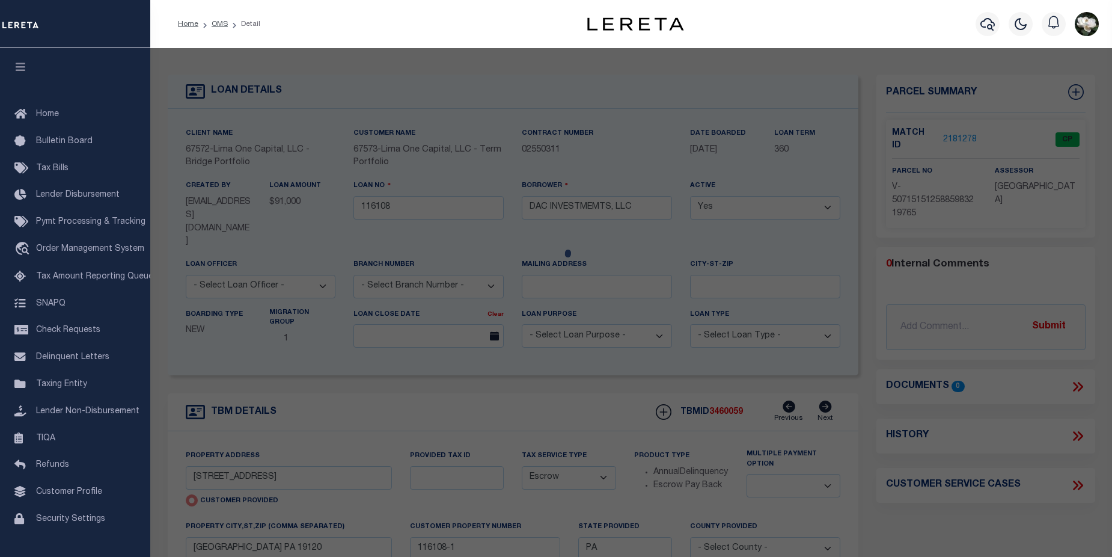
checkbox input "false"
select select "CP"
type input "[STREET_ADDRESS]"
checkbox input "false"
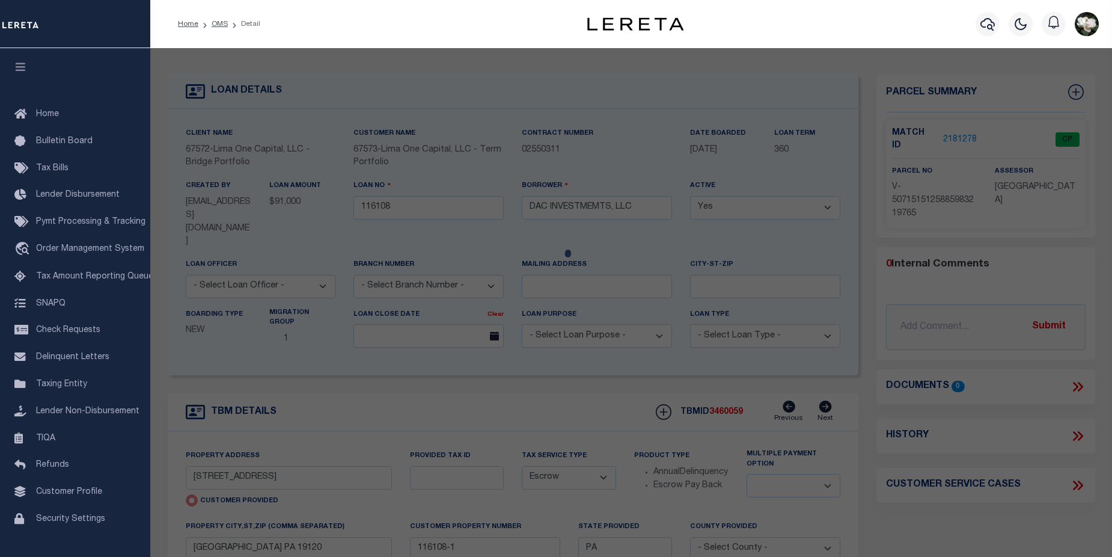
type input "[GEOGRAPHIC_DATA] PA 19120"
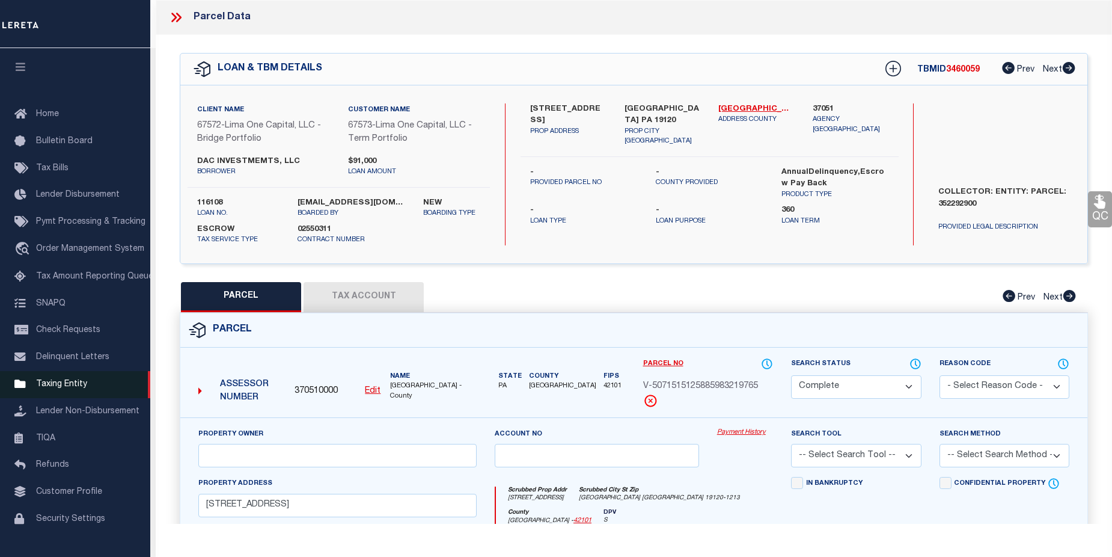
click at [72, 388] on span "Taxing Entity" at bounding box center [61, 384] width 51 height 8
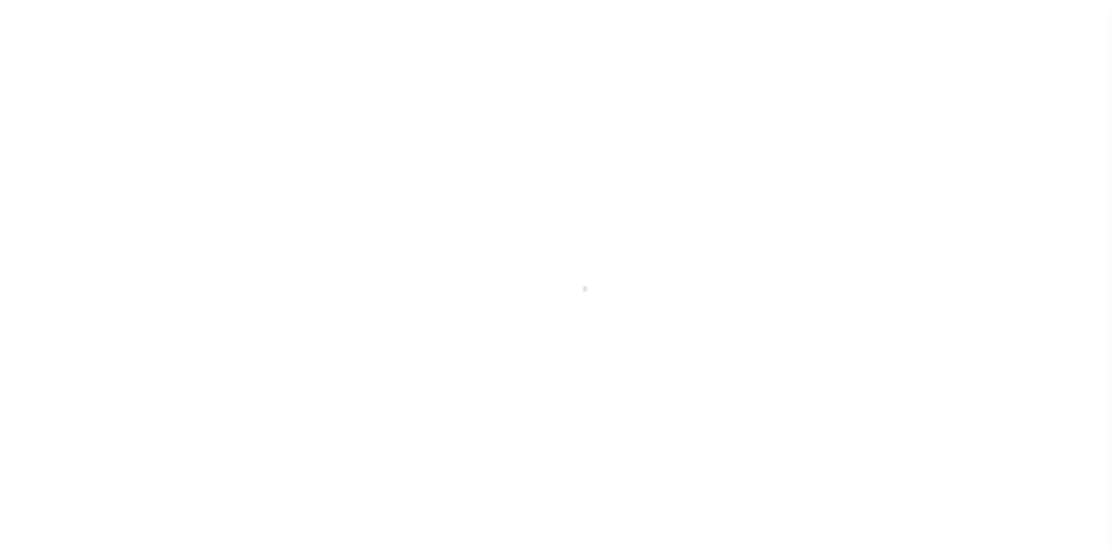
select select "[GEOGRAPHIC_DATA]"
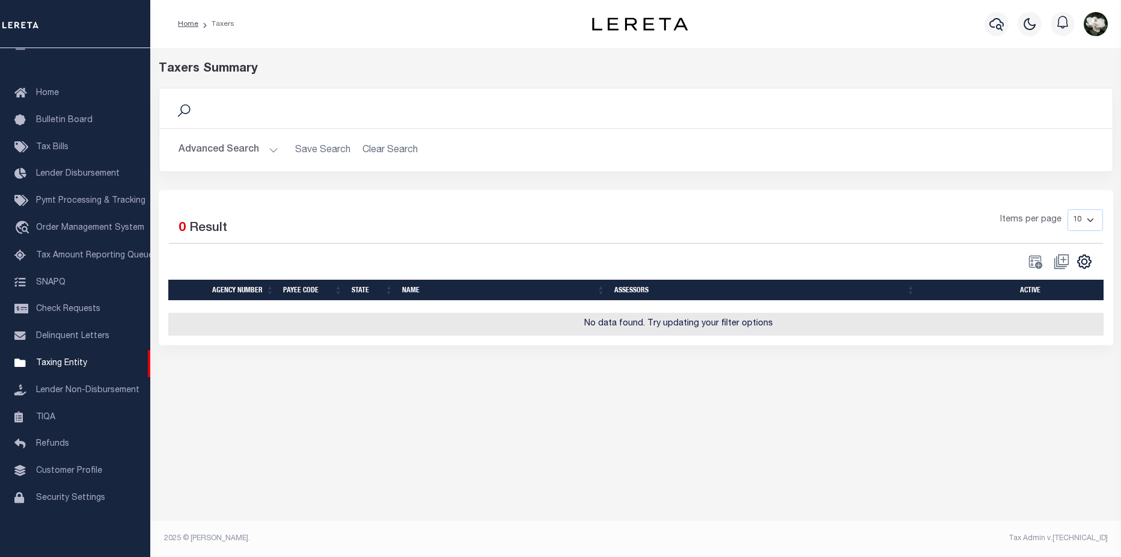
drag, startPoint x: 225, startPoint y: 148, endPoint x: 279, endPoint y: 166, distance: 56.8
click at [248, 155] on button "Advanced Search" at bounding box center [228, 149] width 100 height 23
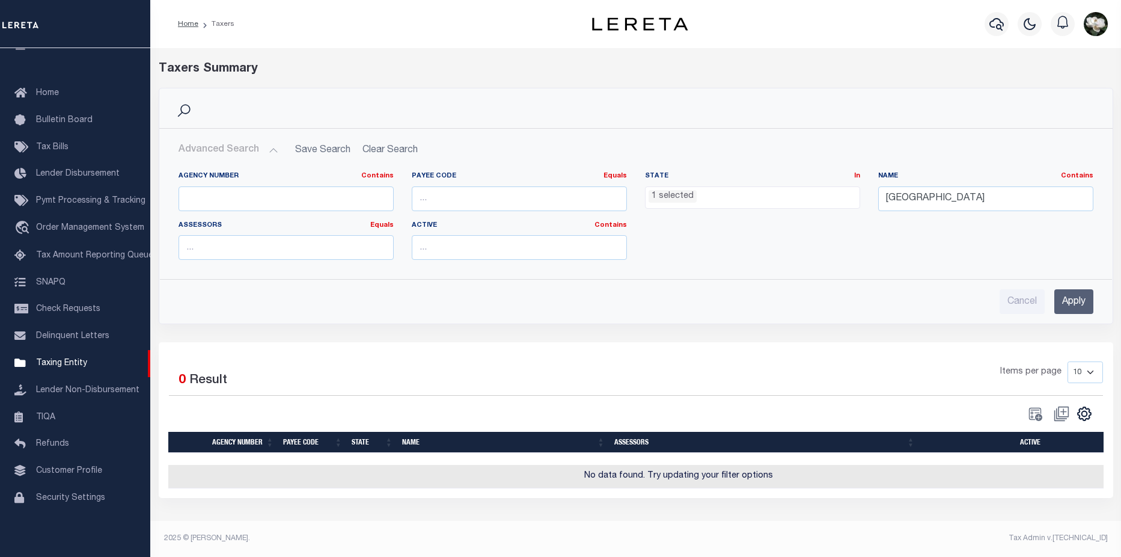
click at [770, 202] on ul "1 selected" at bounding box center [752, 195] width 214 height 16
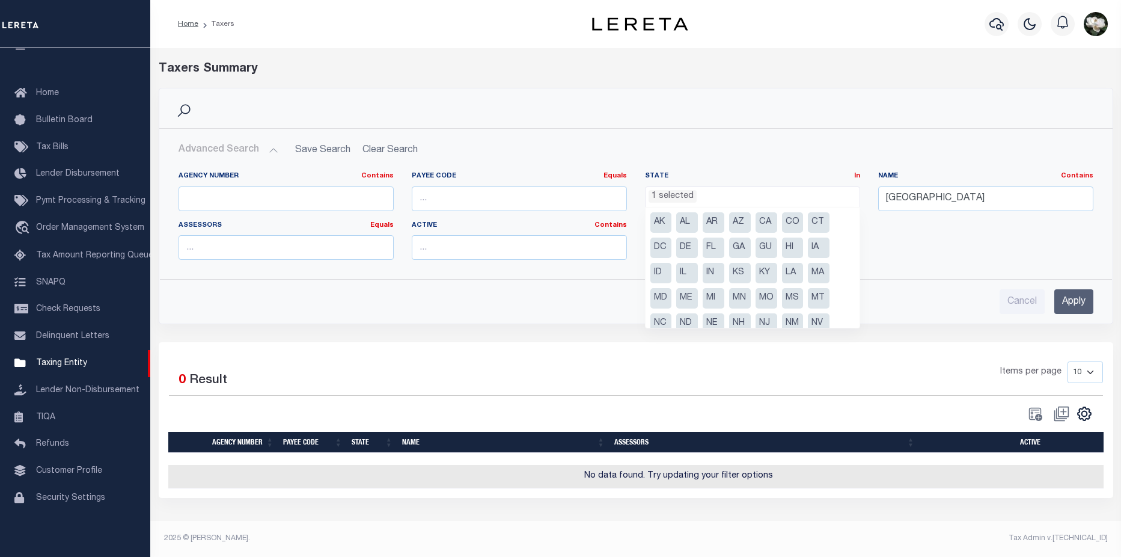
scroll to position [61, 0]
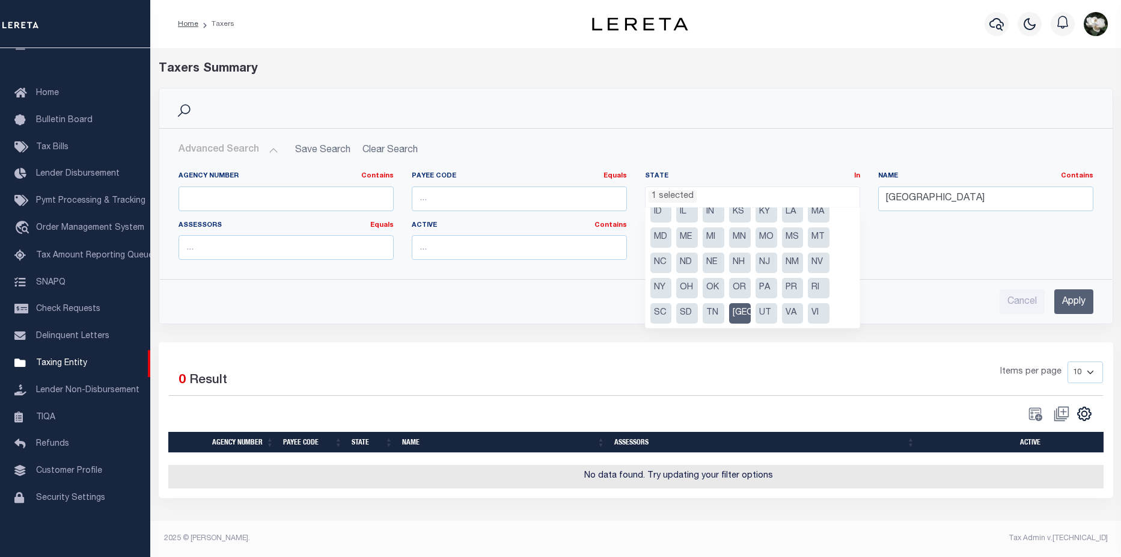
click at [742, 323] on ul "AK AL AR AZ CA CO CT DC DE FL GA GU HI IA ID IL IN KS KY LA MA MD ME MI MN MO M…" at bounding box center [752, 267] width 214 height 120
click at [735, 311] on li "[GEOGRAPHIC_DATA]" at bounding box center [740, 313] width 22 height 20
click at [769, 287] on li "PA" at bounding box center [766, 288] width 22 height 20
select select "PA"
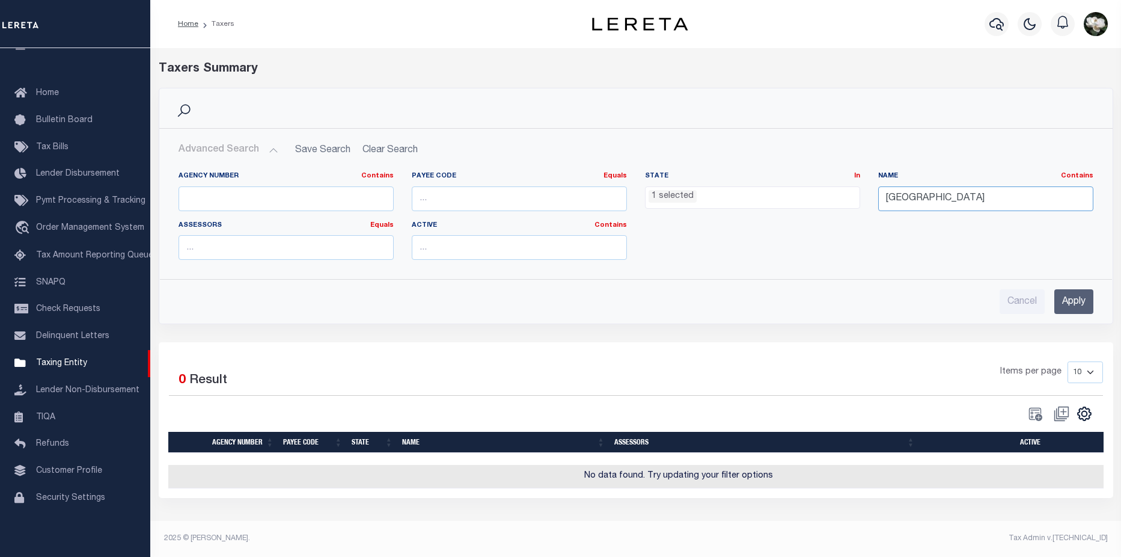
drag, startPoint x: 965, startPoint y: 201, endPoint x: 842, endPoint y: 198, distance: 122.7
click at [842, 198] on div "Agency Number Contains Contains Is Payee Code Equals Equals Is Not Equal To Is …" at bounding box center [635, 220] width 933 height 98
type input "[GEOGRAPHIC_DATA]"
click at [1085, 306] on input "Apply" at bounding box center [1073, 301] width 39 height 25
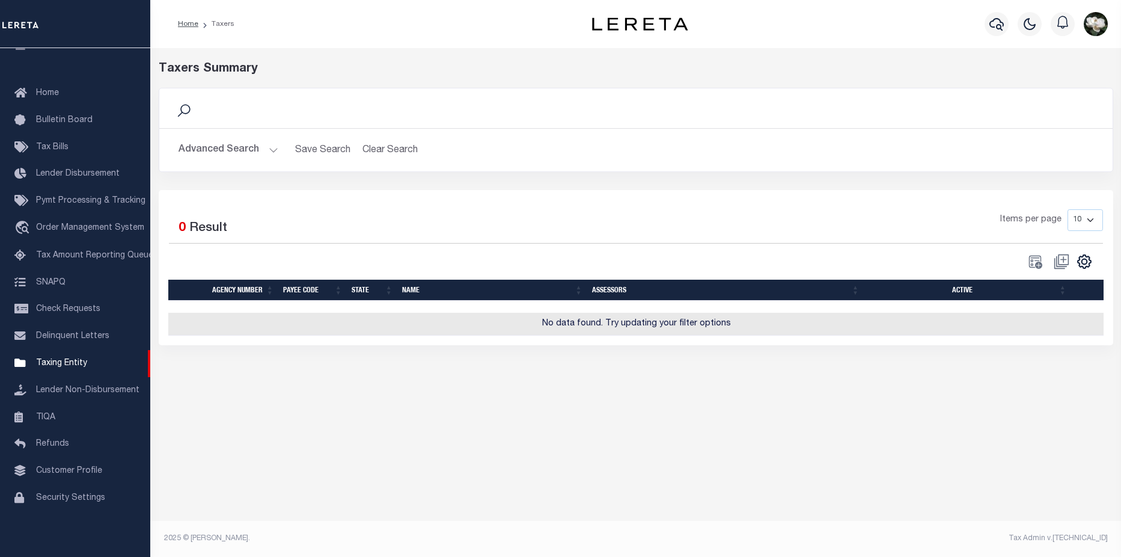
click at [216, 155] on button "Advanced Search" at bounding box center [228, 149] width 100 height 23
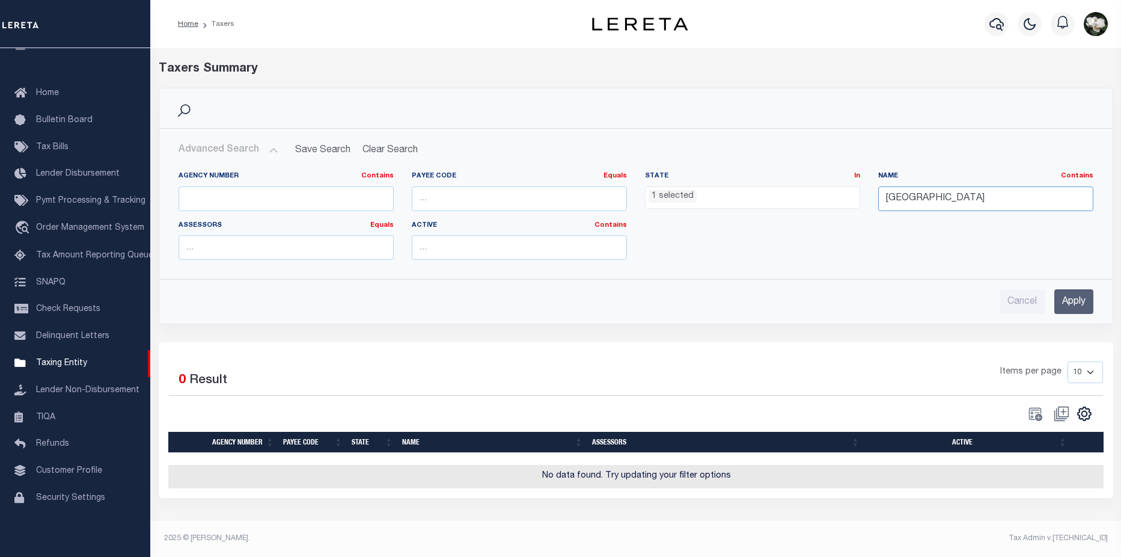
click at [957, 204] on input "Philadelphia" at bounding box center [985, 198] width 215 height 25
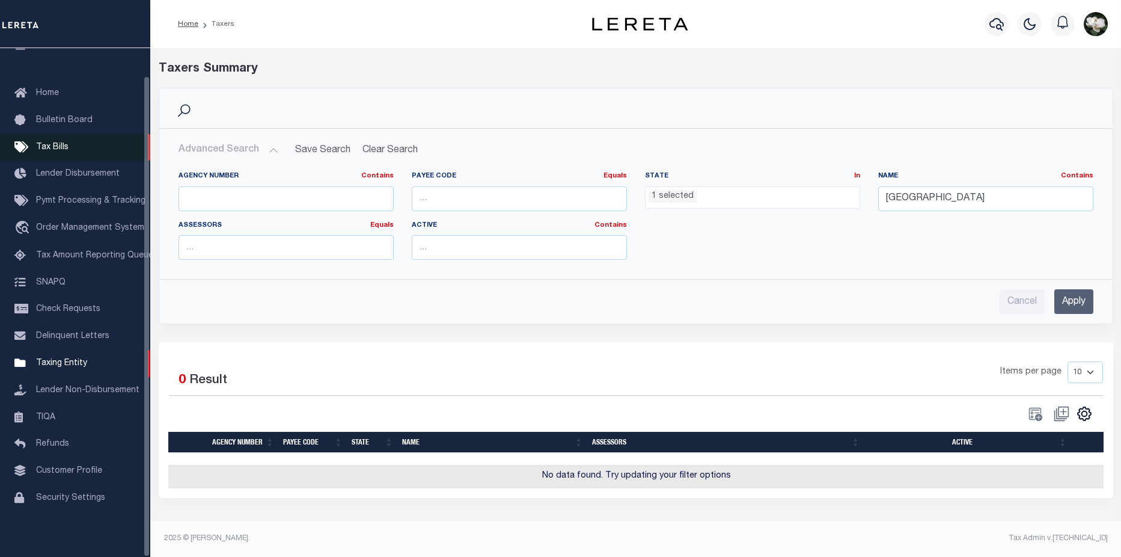
click at [56, 148] on link "Tax Bills" at bounding box center [75, 147] width 150 height 27
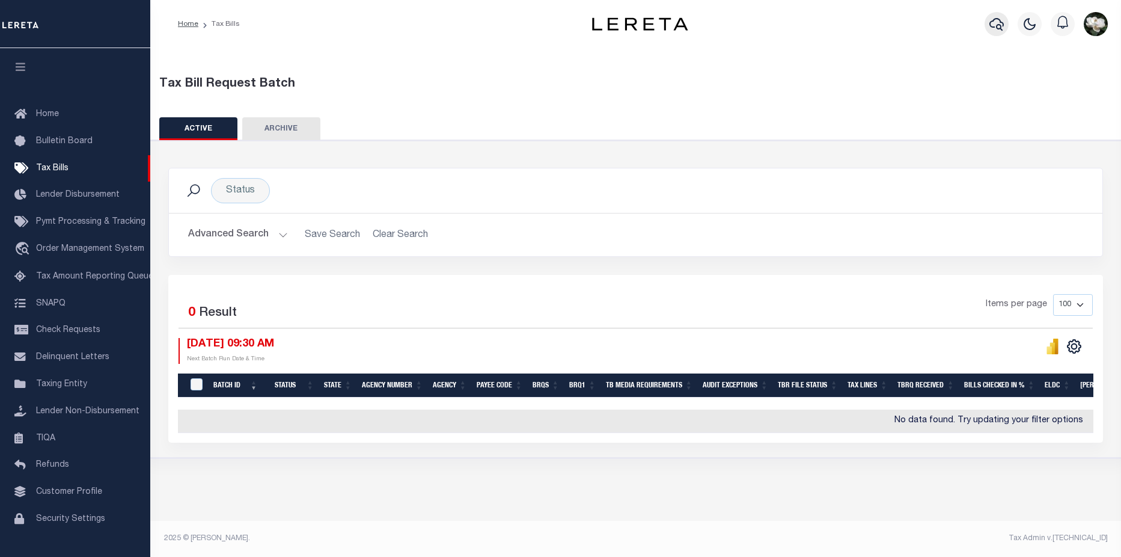
click at [998, 30] on icon "button" at bounding box center [996, 24] width 14 height 14
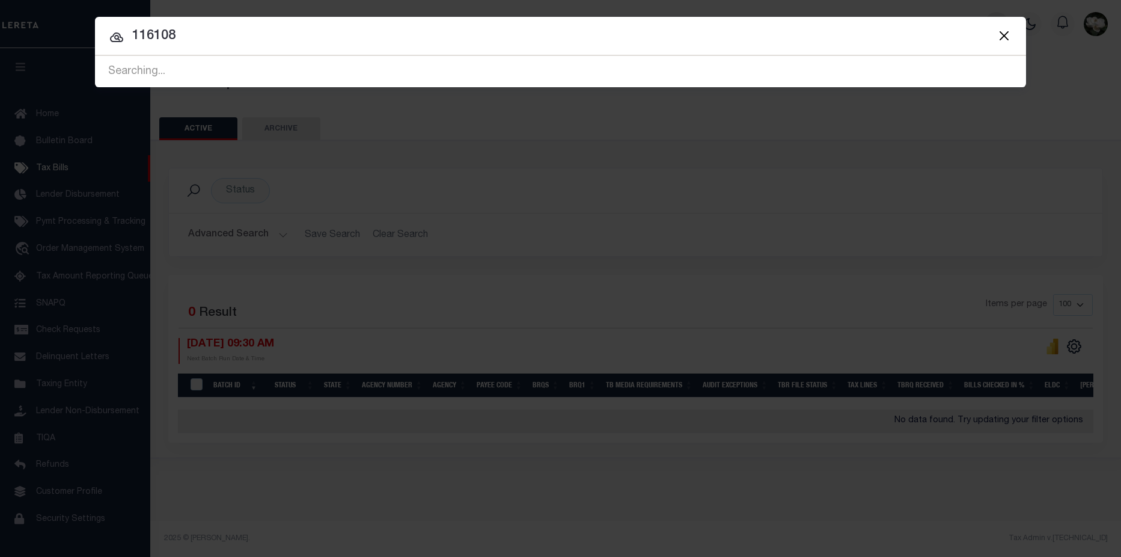
type input "116108"
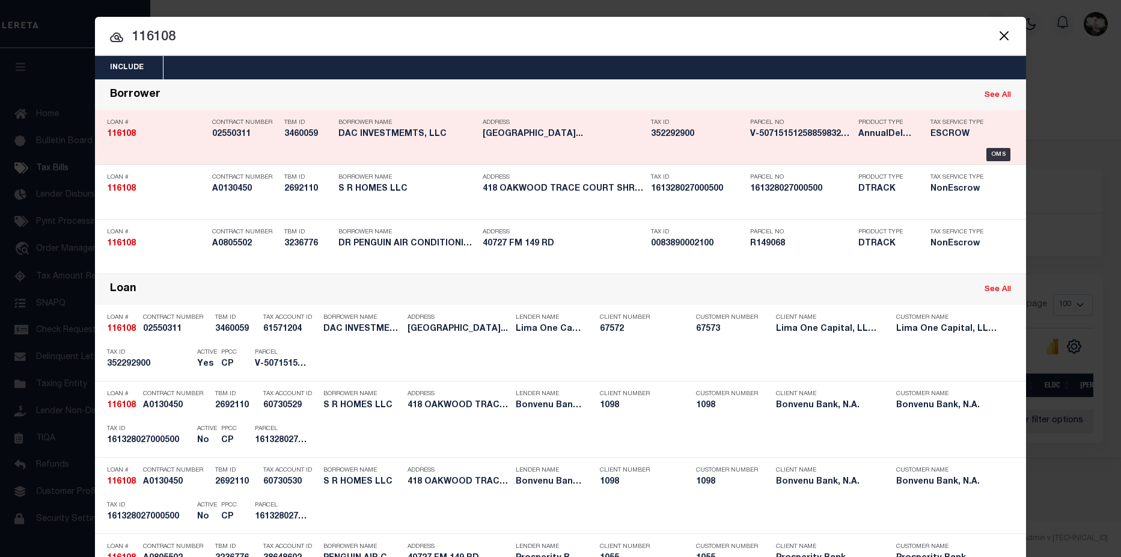
click at [781, 147] on div "Parcel No V-5071515125885983219765" at bounding box center [801, 130] width 102 height 35
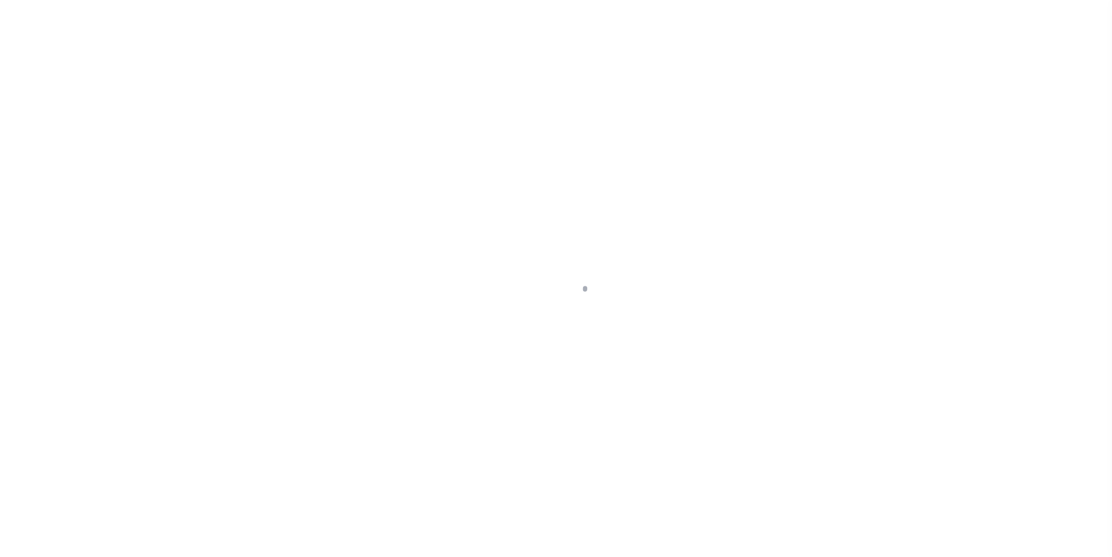
select select "Escrow"
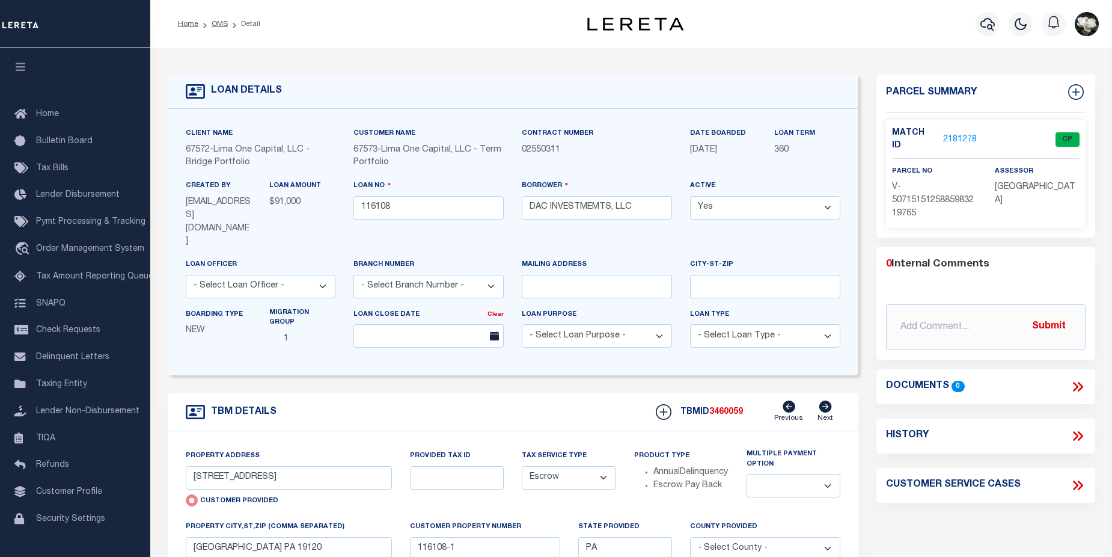
click at [965, 135] on link "2181278" at bounding box center [960, 139] width 34 height 13
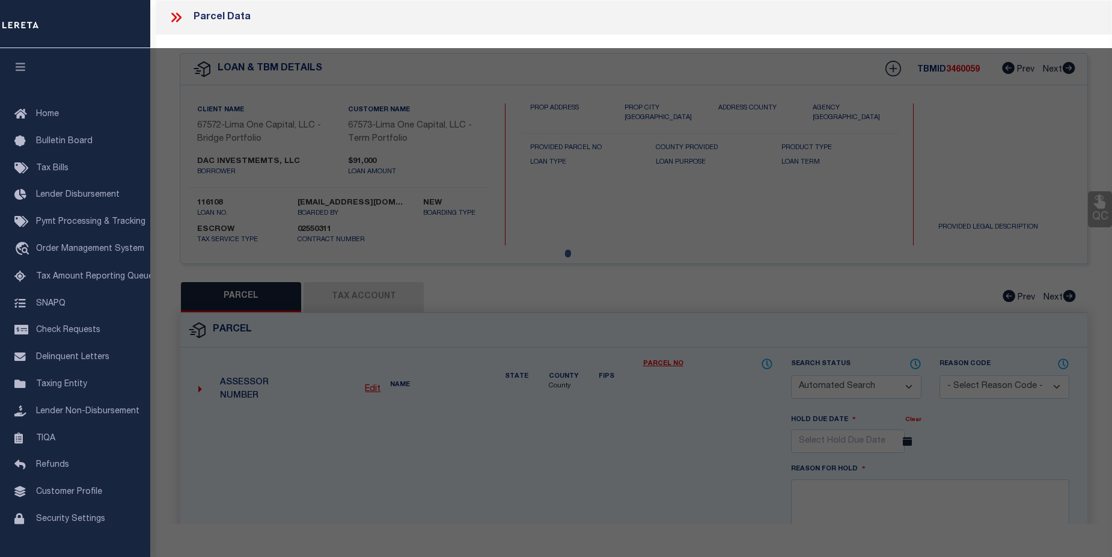
checkbox input "false"
select select "CP"
type input "[STREET_ADDRESS]"
checkbox input "false"
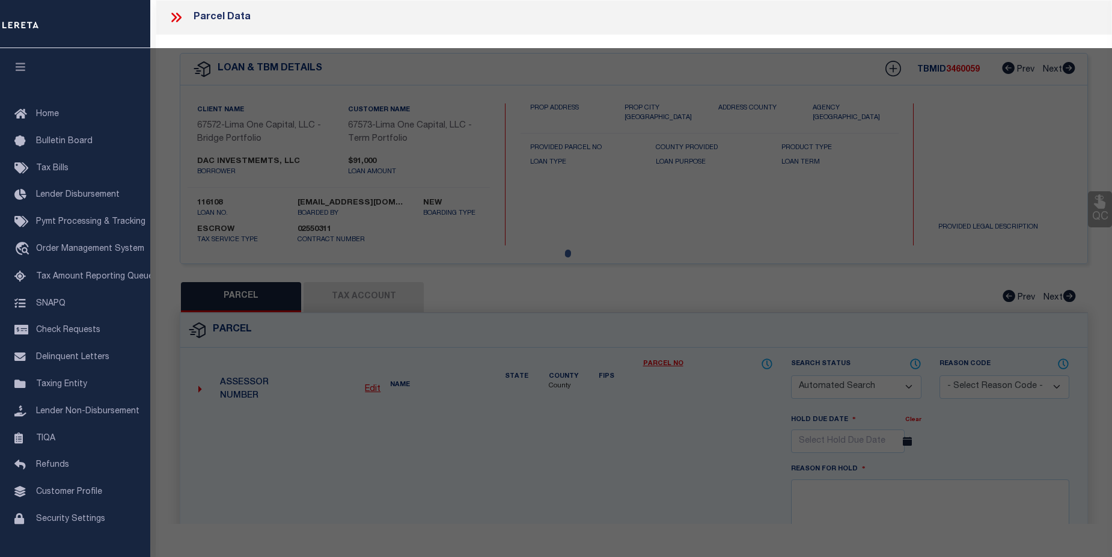
type input "PHILADELPHIA PA 19120"
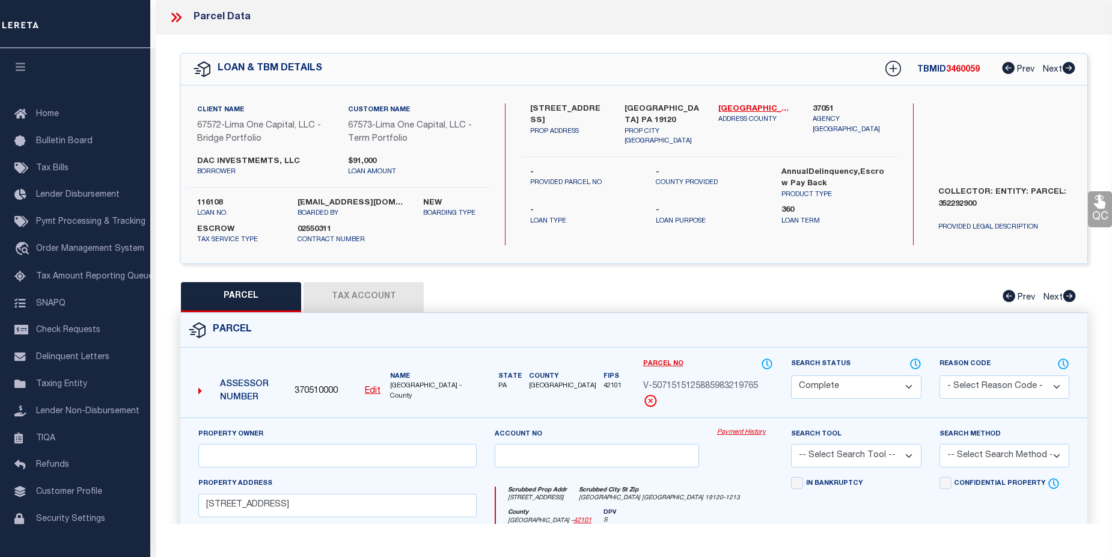
click at [745, 432] on link "Payment History" at bounding box center [745, 432] width 56 height 10
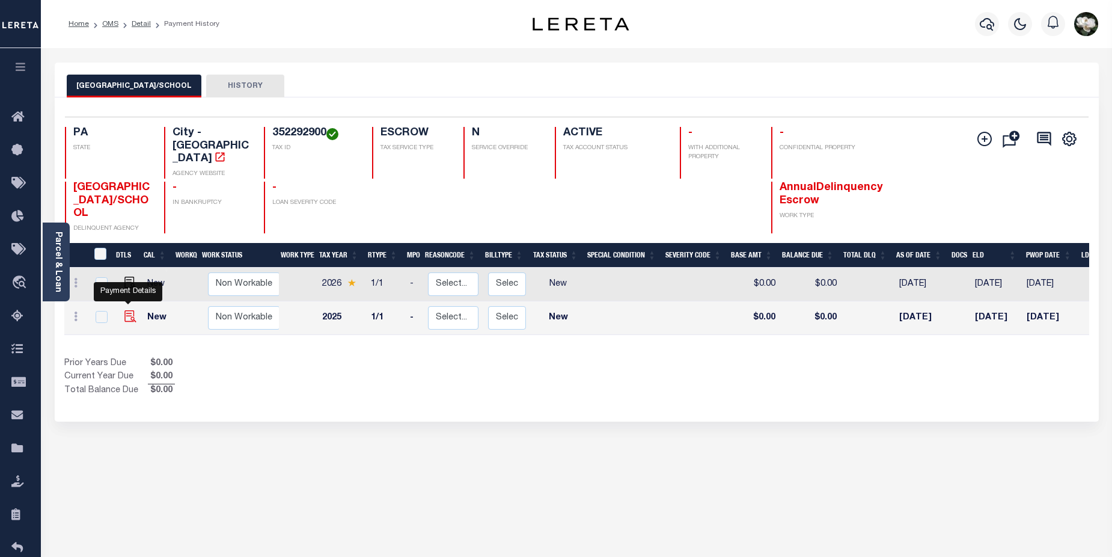
click at [130, 310] on img "" at bounding box center [130, 316] width 12 height 12
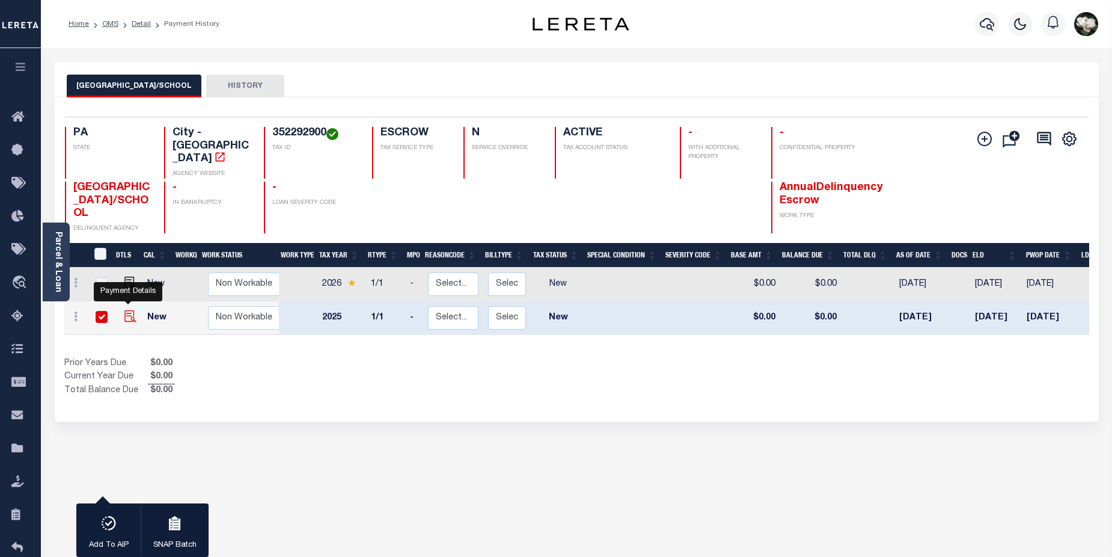
checkbox input "true"
click at [20, 454] on icon at bounding box center [20, 448] width 19 height 15
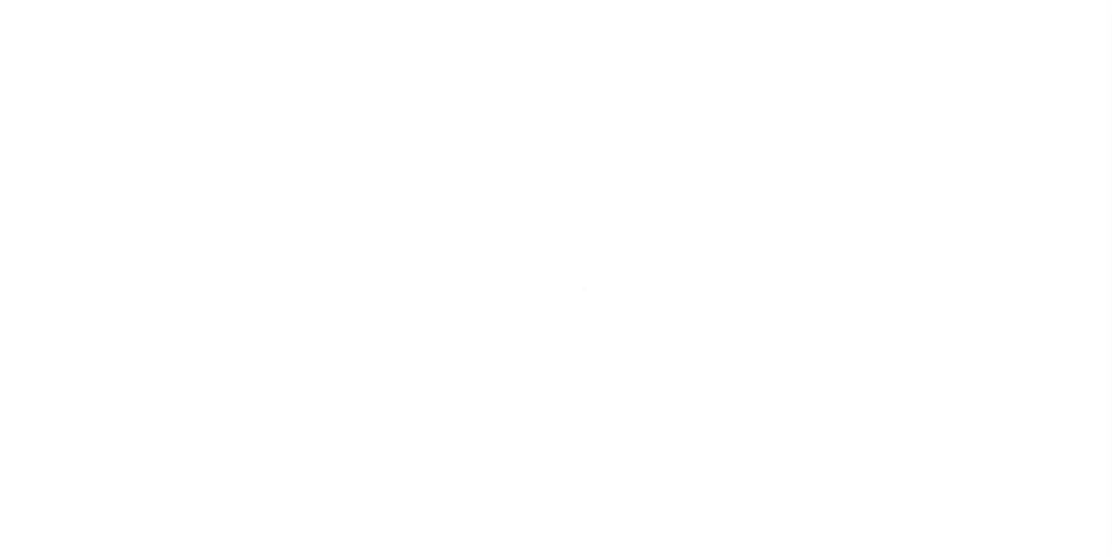
select select "NW2"
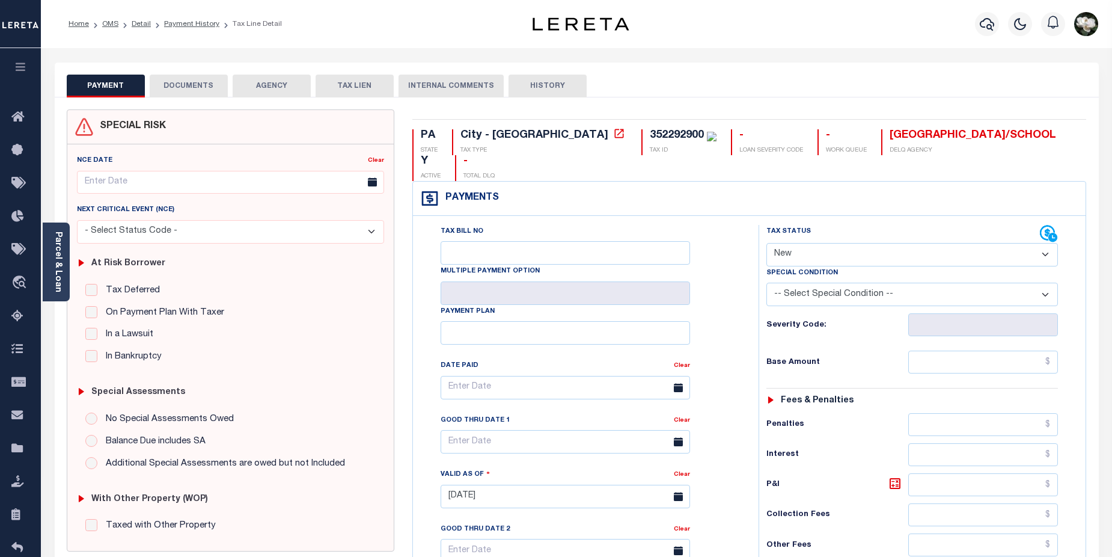
click at [264, 87] on button "AGENCY" at bounding box center [272, 86] width 78 height 23
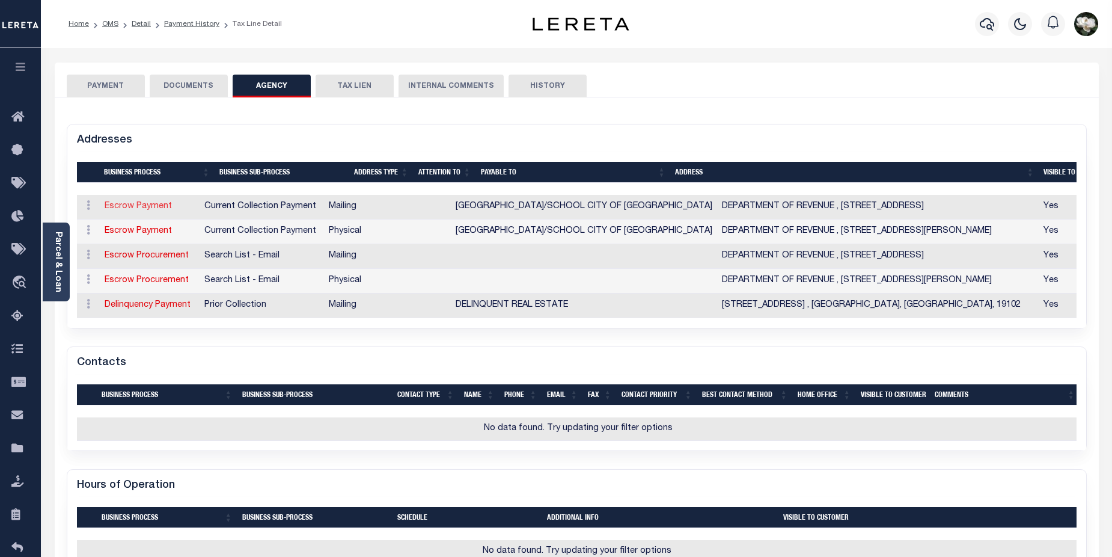
click at [144, 209] on link "Escrow Payment" at bounding box center [138, 206] width 67 height 8
select select "1"
checkbox input "false"
type input "DEPARTMENT OF REVENUE"
type input "PO BOX 8409"
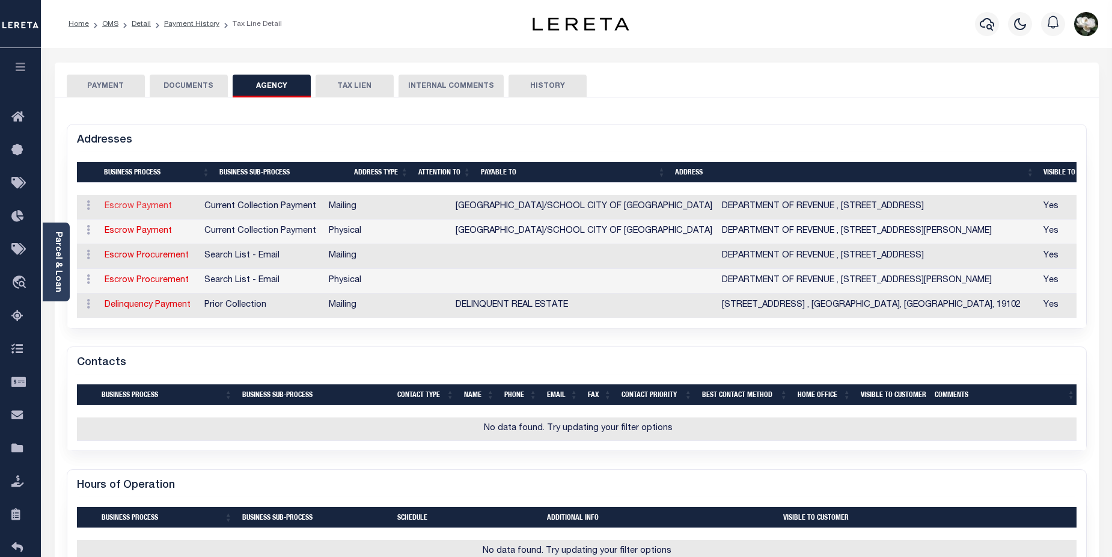
type input "PHILADELPHIA"
select select "PA"
type input "19101-8409"
checkbox input "true"
type input "PHILADELPHIA CITY/SCHOOL CITY OF PHILA"
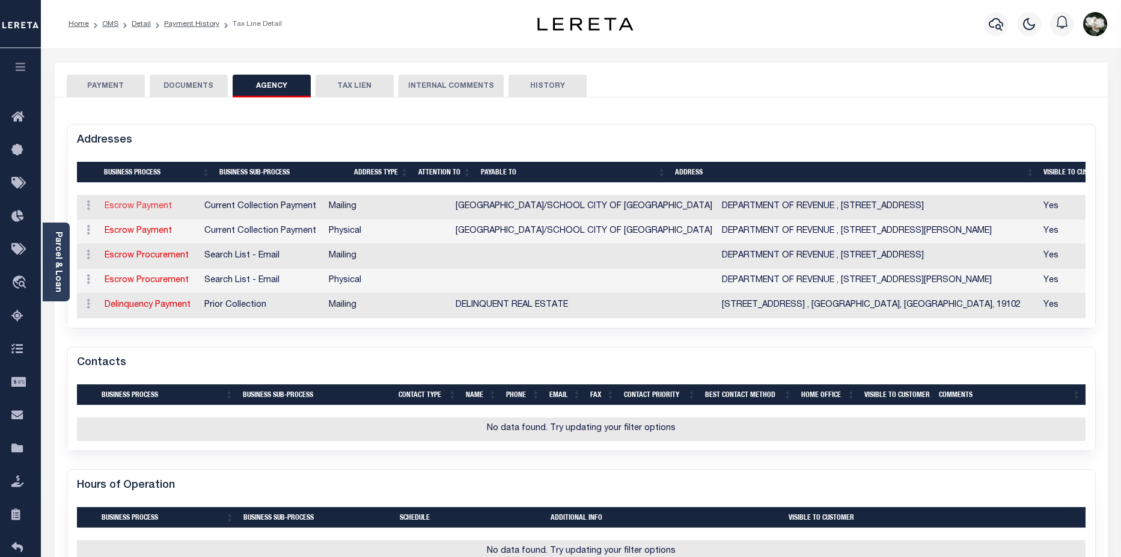
select select "11"
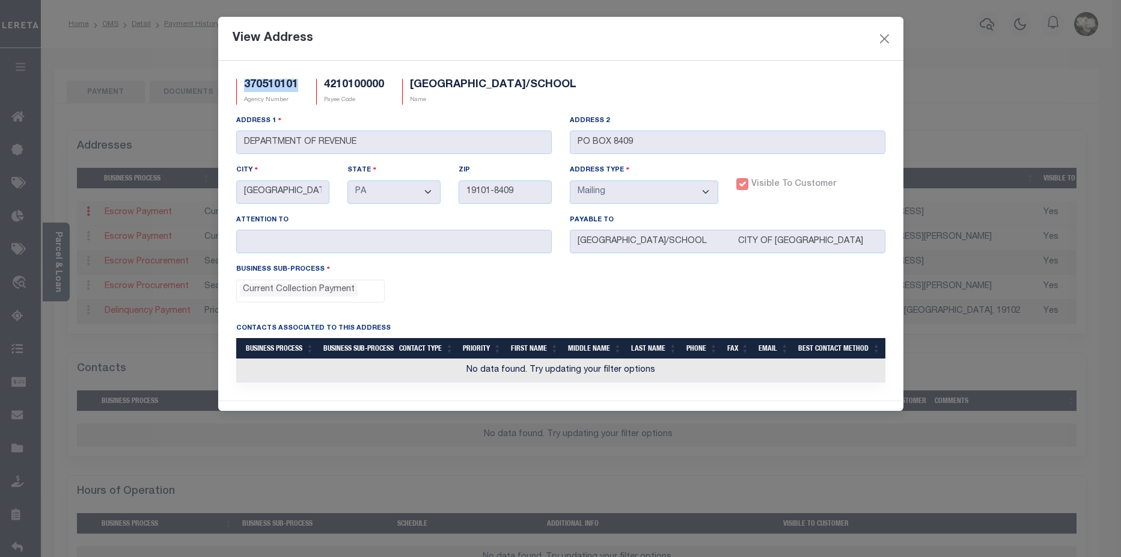
drag, startPoint x: 302, startPoint y: 85, endPoint x: 241, endPoint y: 88, distance: 60.8
click at [241, 88] on div "370510101 Agency Number" at bounding box center [267, 92] width 80 height 26
copy h5 "370510101"
click at [55, 261] on div "View Address 370510101 Agency Number 4210100000 Payee Code PHILADELPHIA CITY/SC…" at bounding box center [560, 278] width 1121 height 557
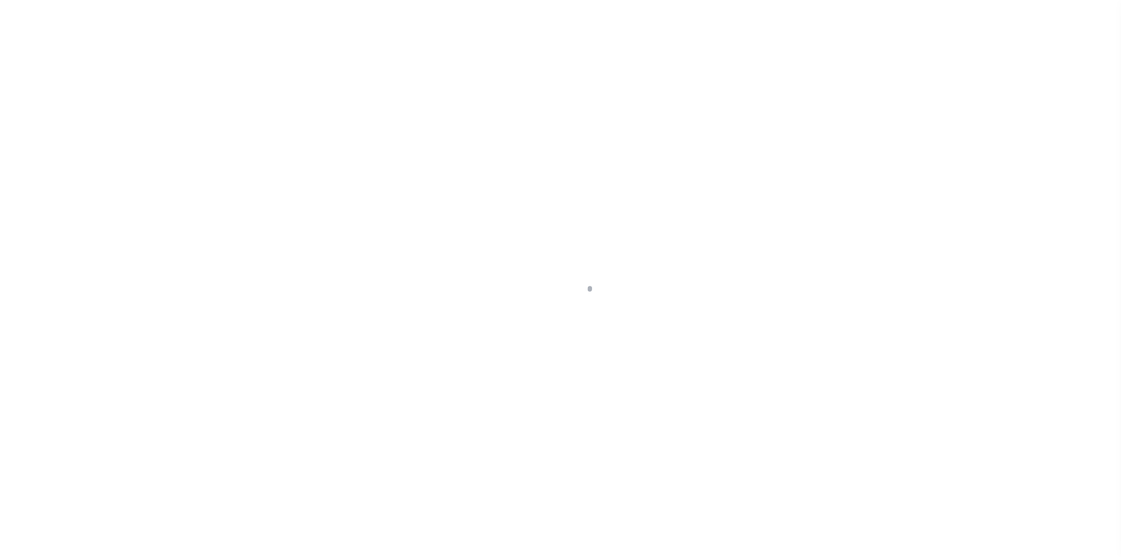
select select "PA"
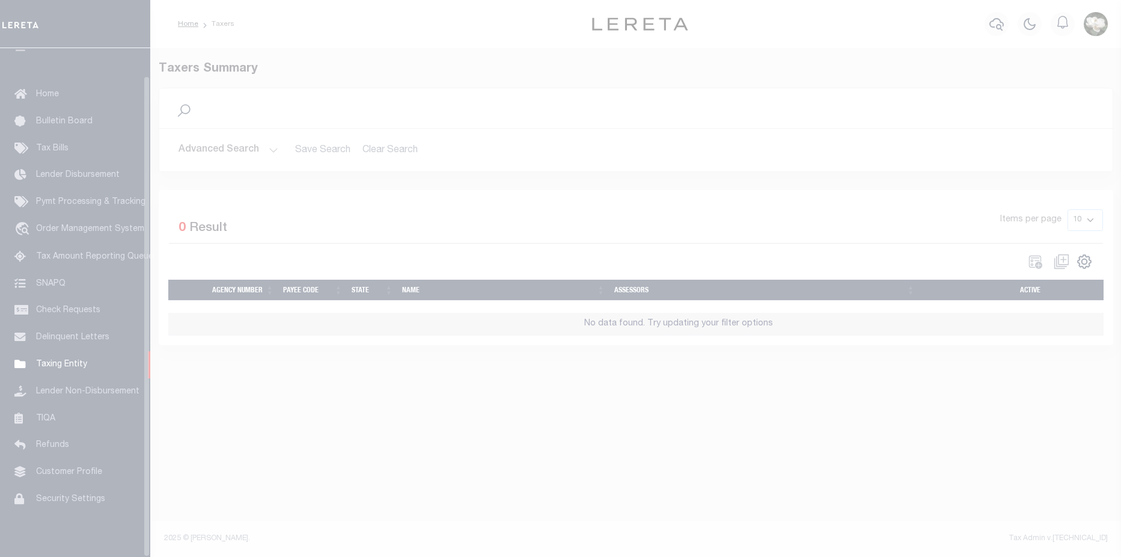
scroll to position [29, 0]
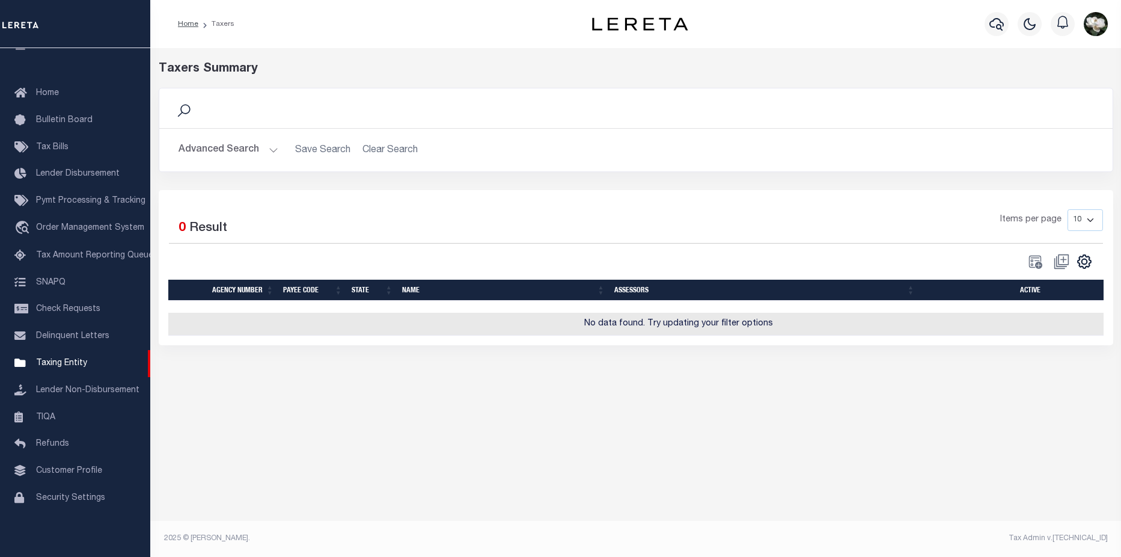
click at [203, 152] on button "Advanced Search" at bounding box center [228, 149] width 100 height 23
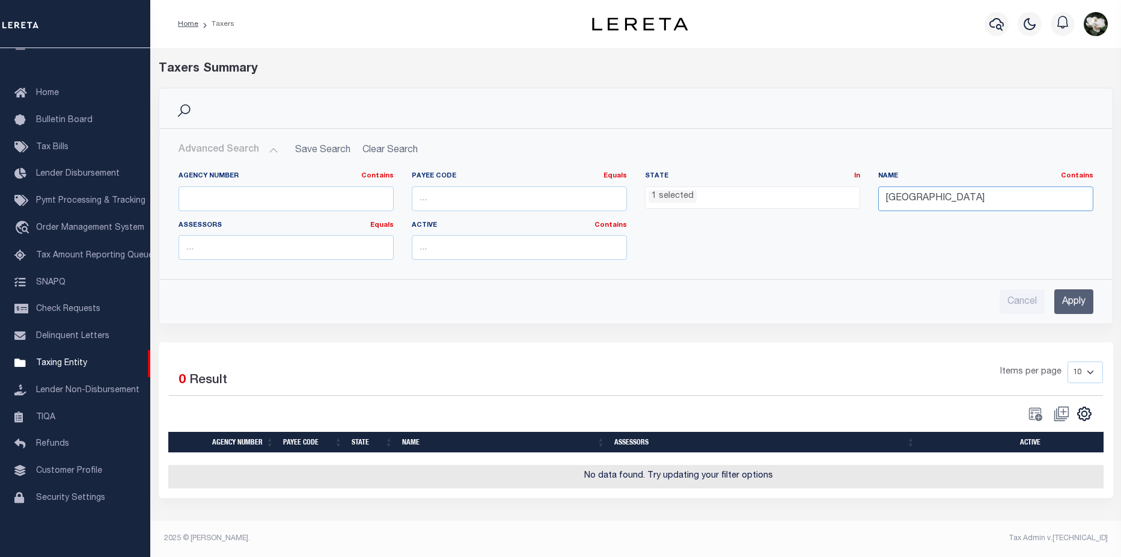
drag, startPoint x: 968, startPoint y: 197, endPoint x: 773, endPoint y: 195, distance: 194.1
click at [773, 195] on div "Agency Number Contains Contains Is Payee Code Equals Equals Is Not Equal To Is …" at bounding box center [635, 220] width 933 height 98
click at [731, 189] on ul "1 selected" at bounding box center [752, 195] width 214 height 16
click at [325, 200] on input "text" at bounding box center [285, 198] width 215 height 25
paste input "370510101"
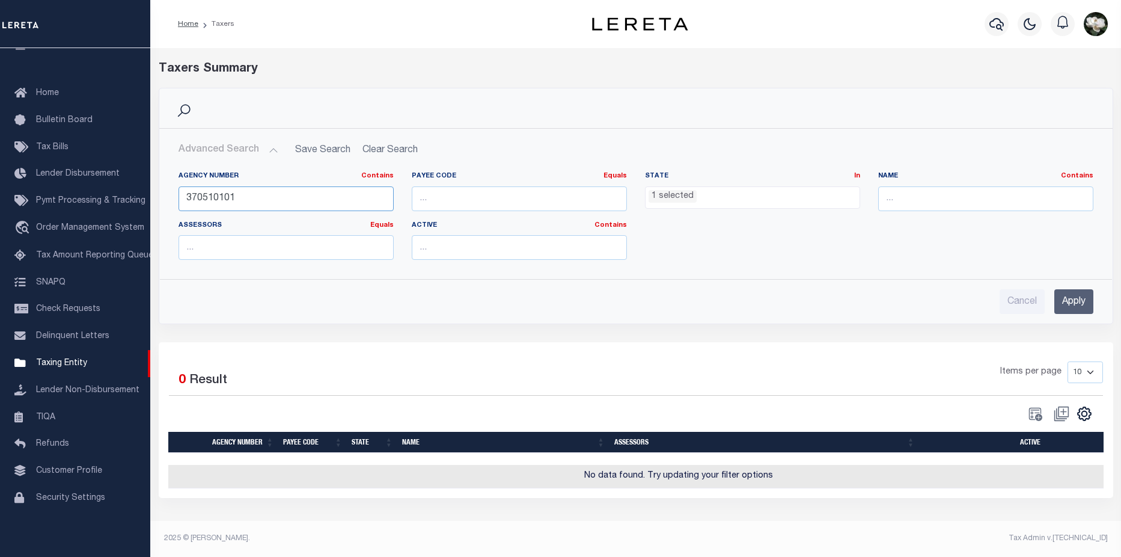
click at [180, 198] on input "370510101" at bounding box center [285, 198] width 215 height 25
type input "370510101"
click at [1081, 304] on input "Apply" at bounding box center [1073, 301] width 39 height 25
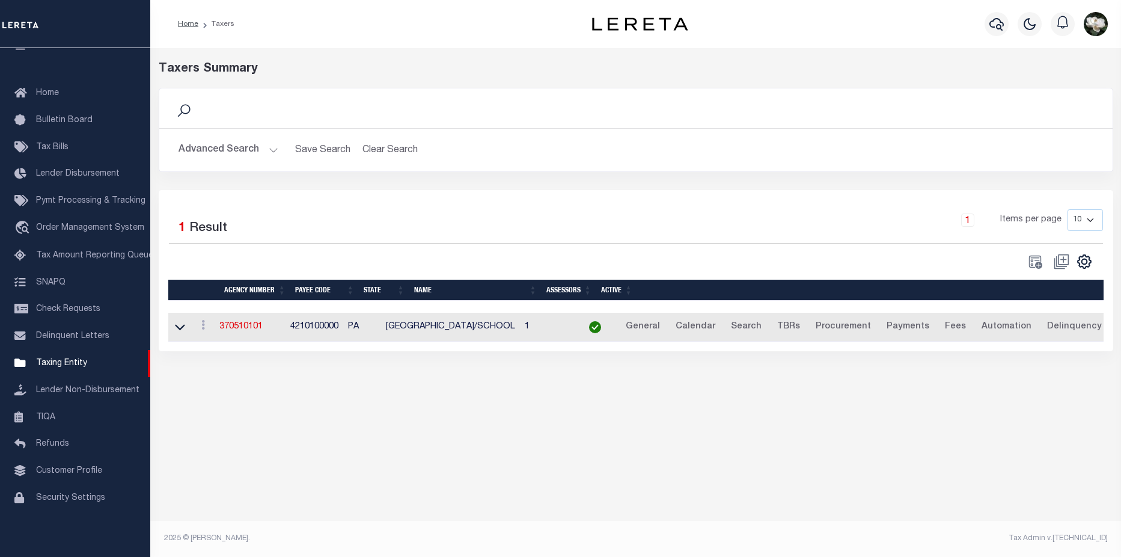
click at [252, 331] on link "370510101" at bounding box center [240, 326] width 43 height 8
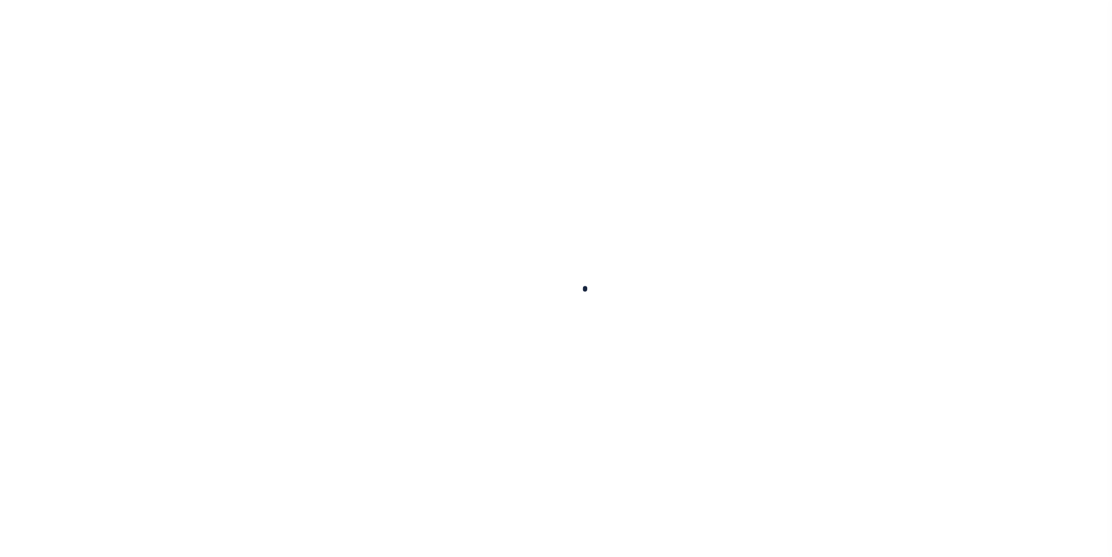
select select
checkbox input "false"
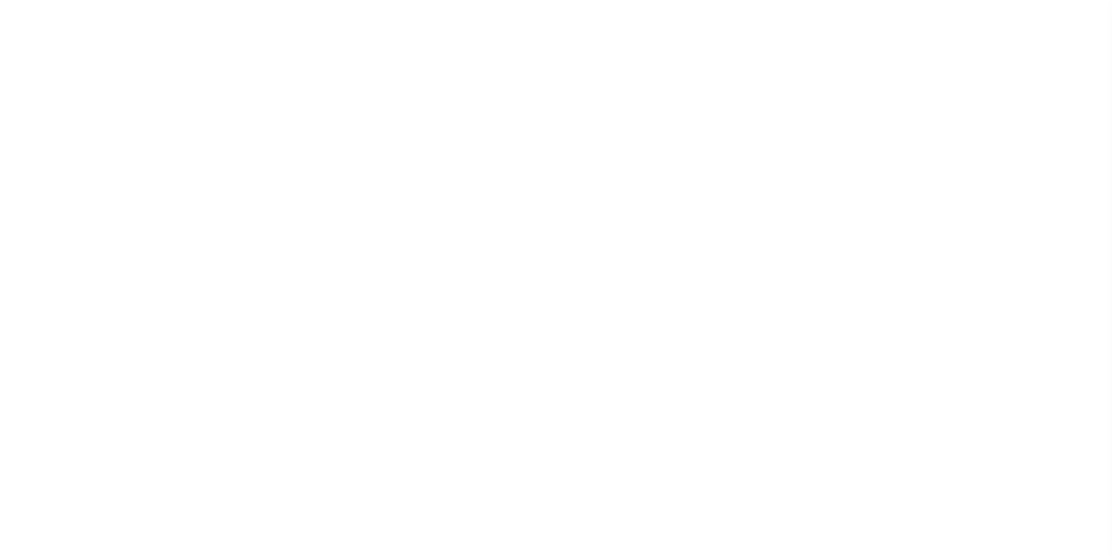
checkbox input "false"
checkbox input "true"
type input "4210100000"
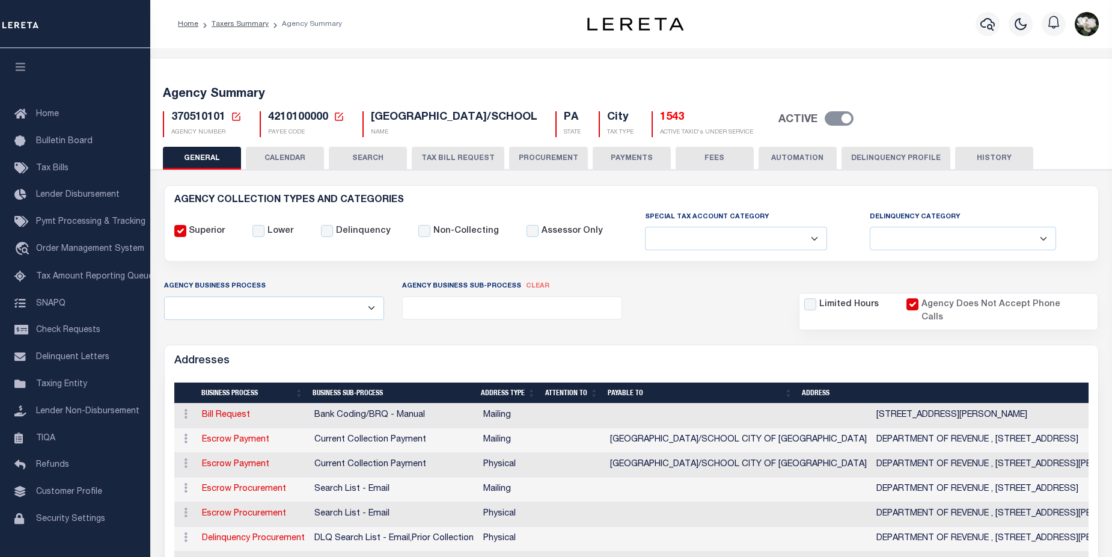
drag, startPoint x: 538, startPoint y: 153, endPoint x: 557, endPoint y: 128, distance: 30.9
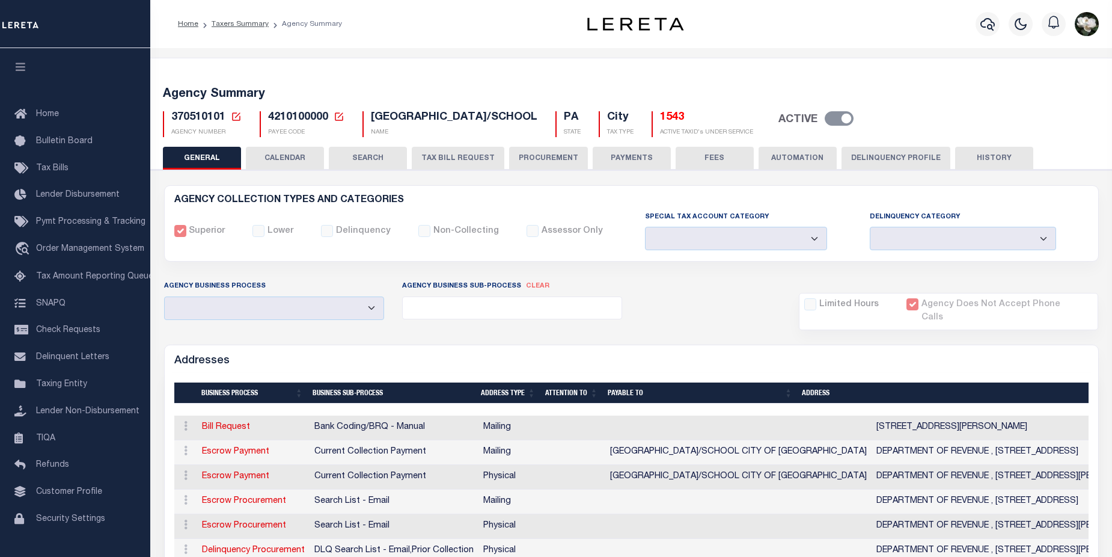
click at [532, 161] on button "PROCUREMENT" at bounding box center [548, 158] width 79 height 23
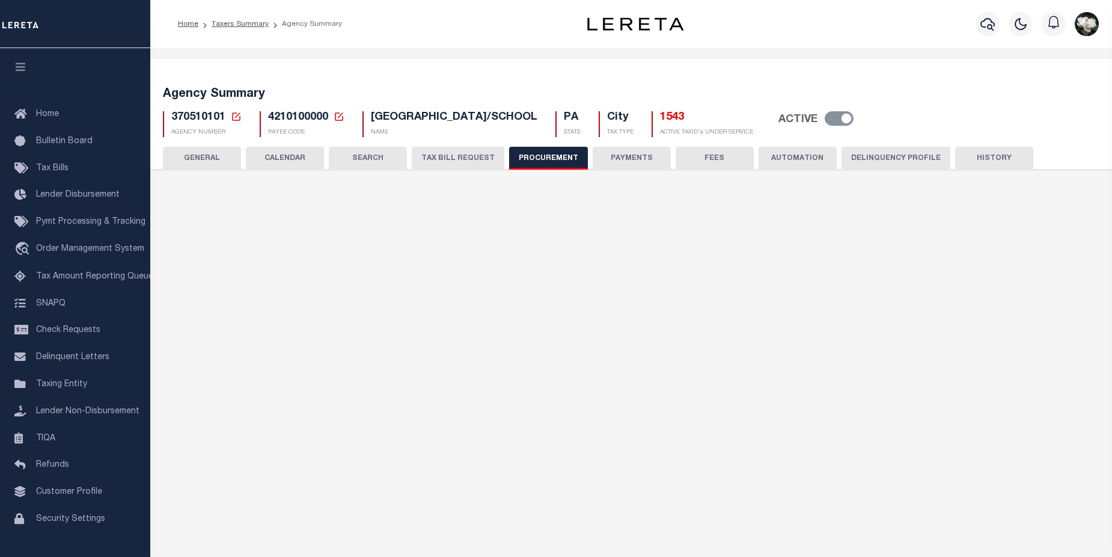
type input "$14,000"
select select "1"
select select "3"
checkbox input "true"
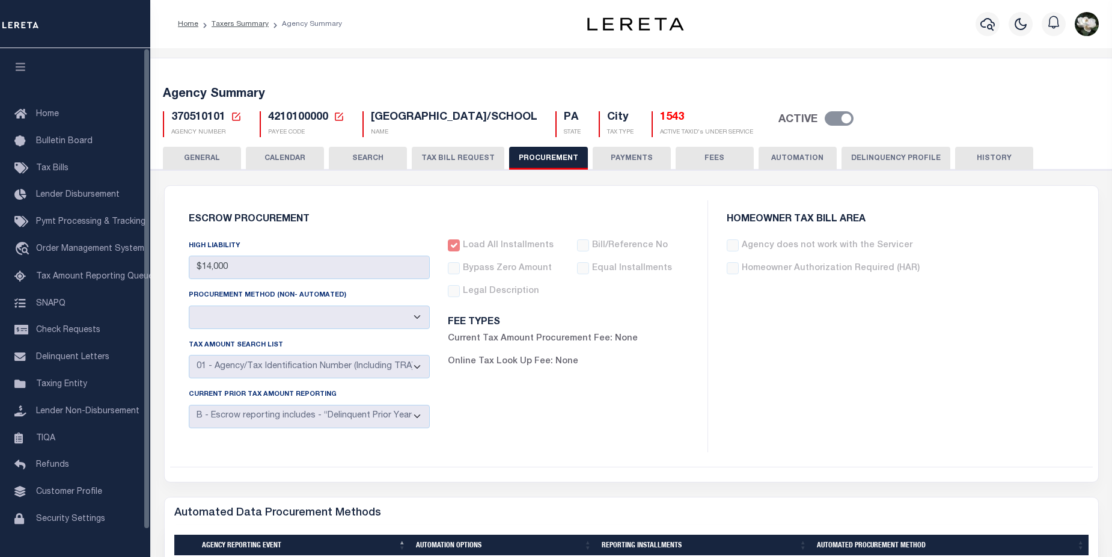
click at [200, 160] on button "GENERAL" at bounding box center [202, 158] width 78 height 23
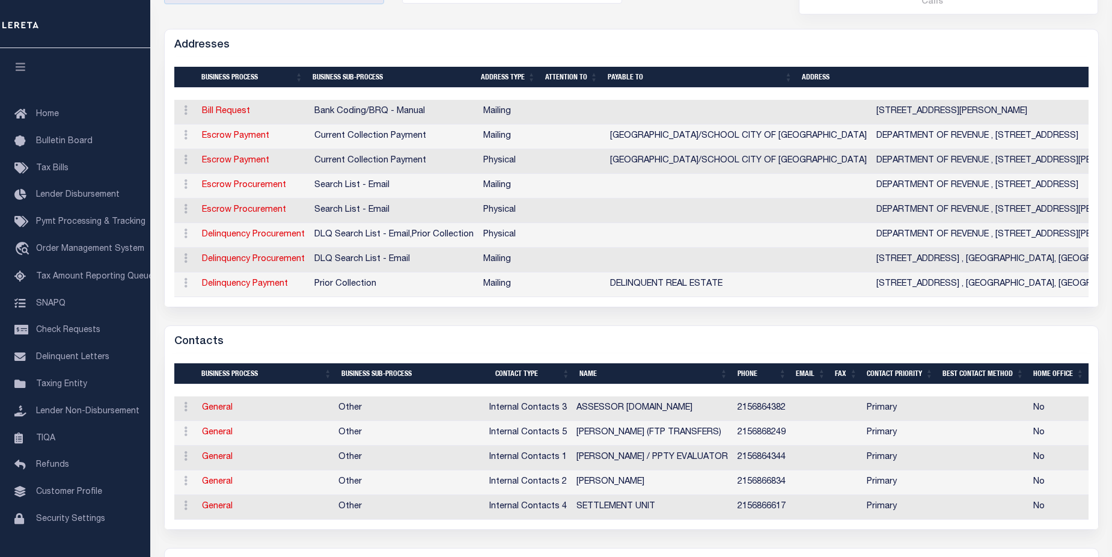
scroll to position [302, 0]
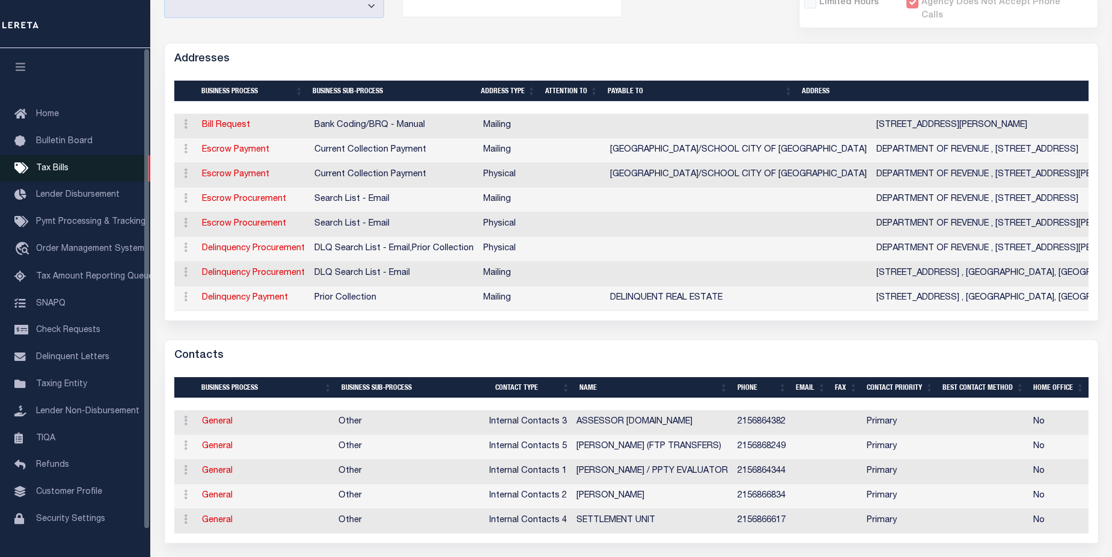
click at [41, 165] on span "Tax Bills" at bounding box center [52, 168] width 32 height 8
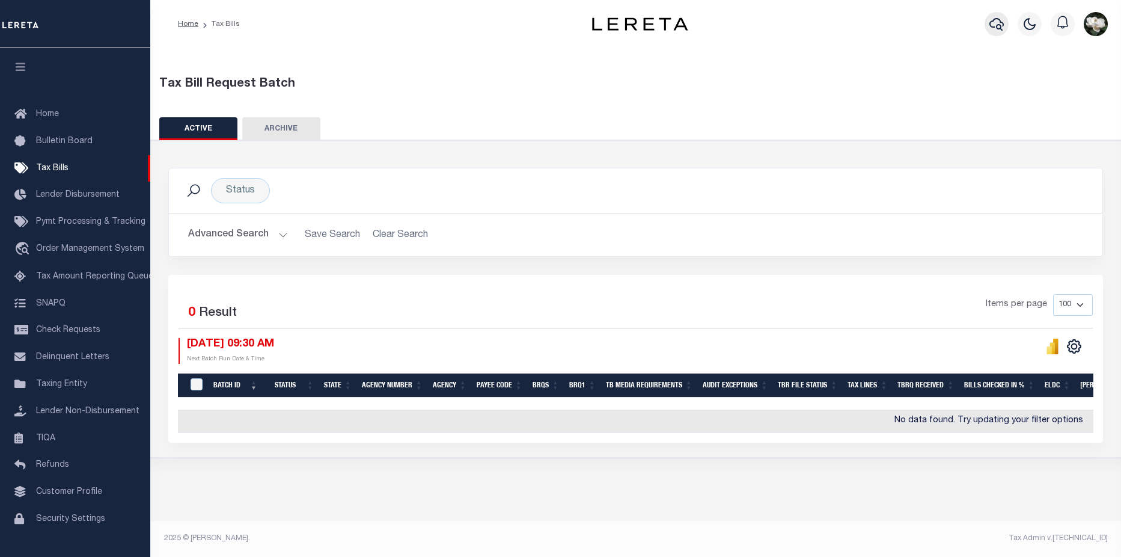
click at [992, 26] on icon "button" at bounding box center [996, 24] width 14 height 14
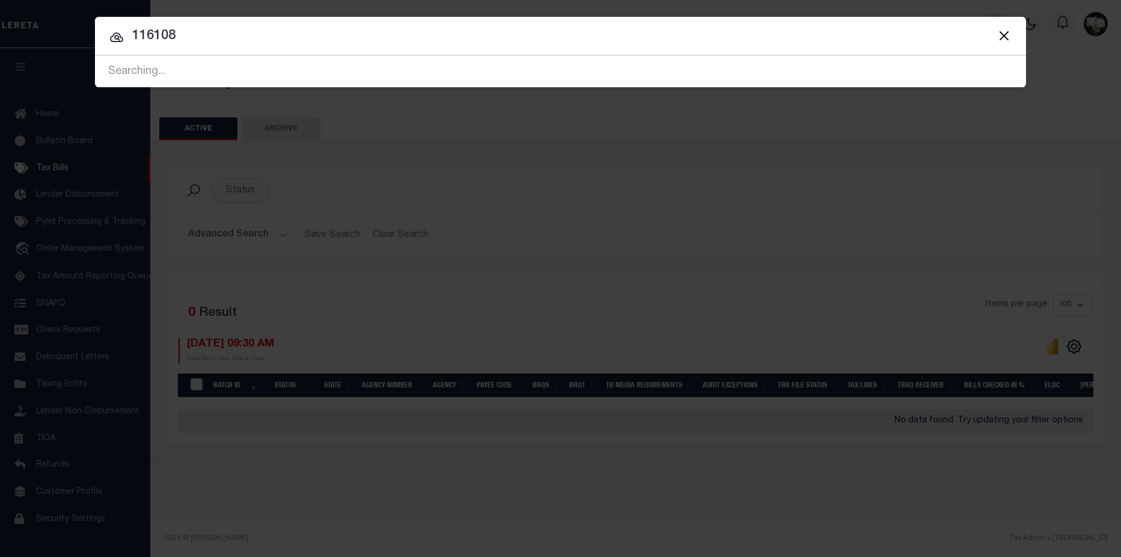
type input "116108"
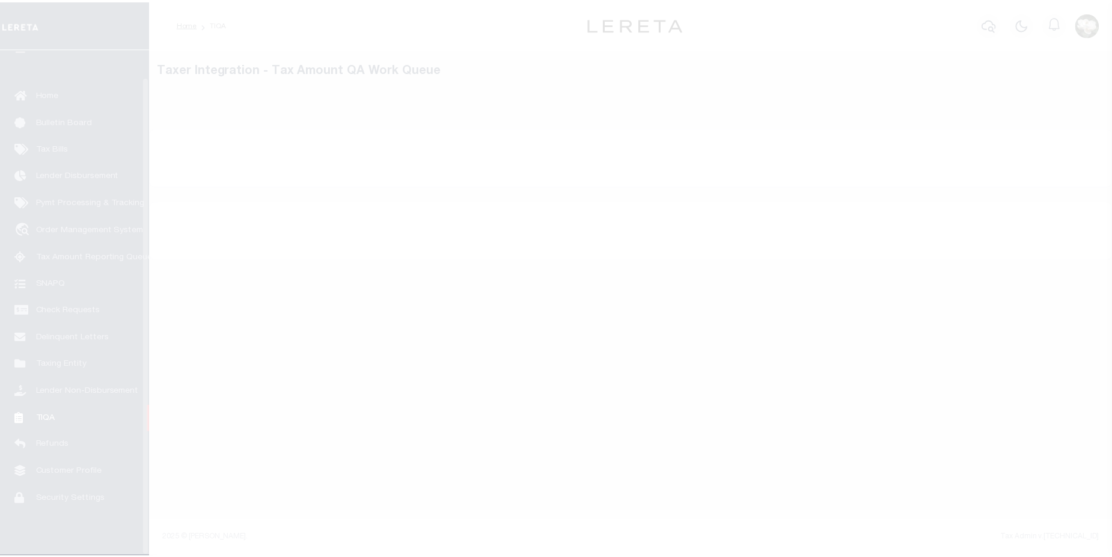
scroll to position [29, 0]
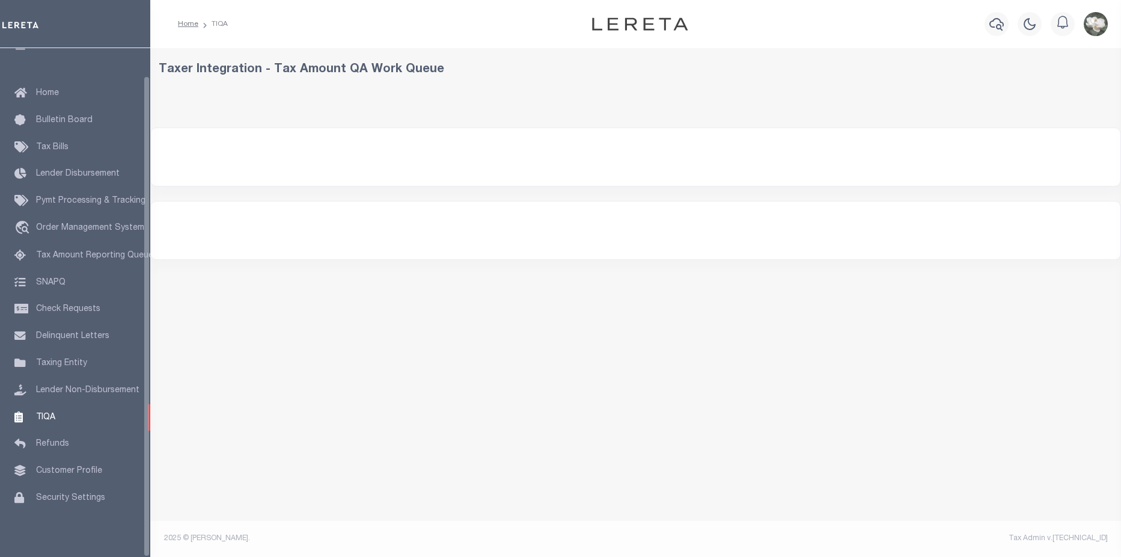
select select "200"
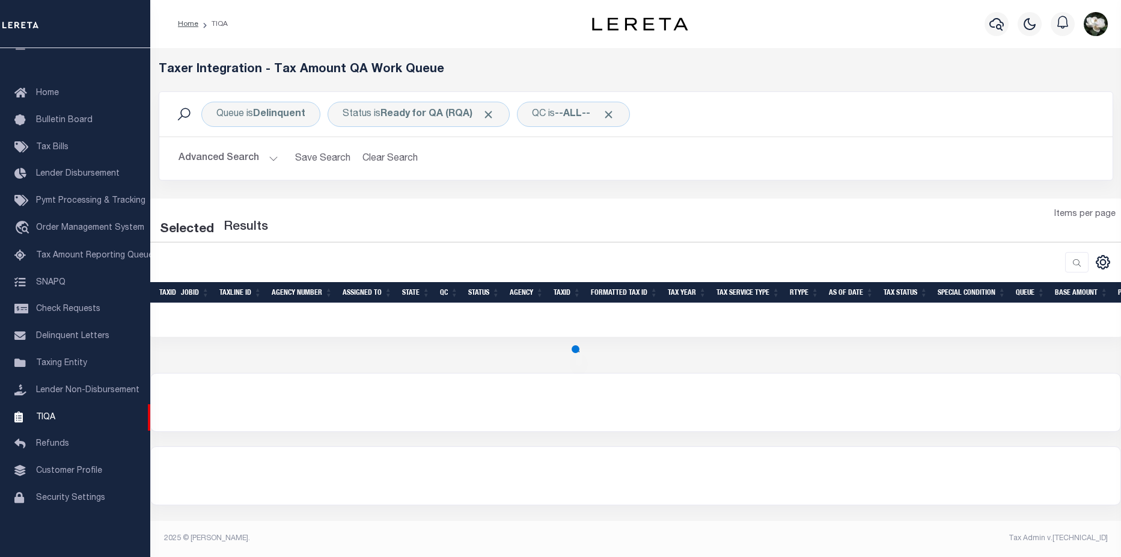
select select "200"
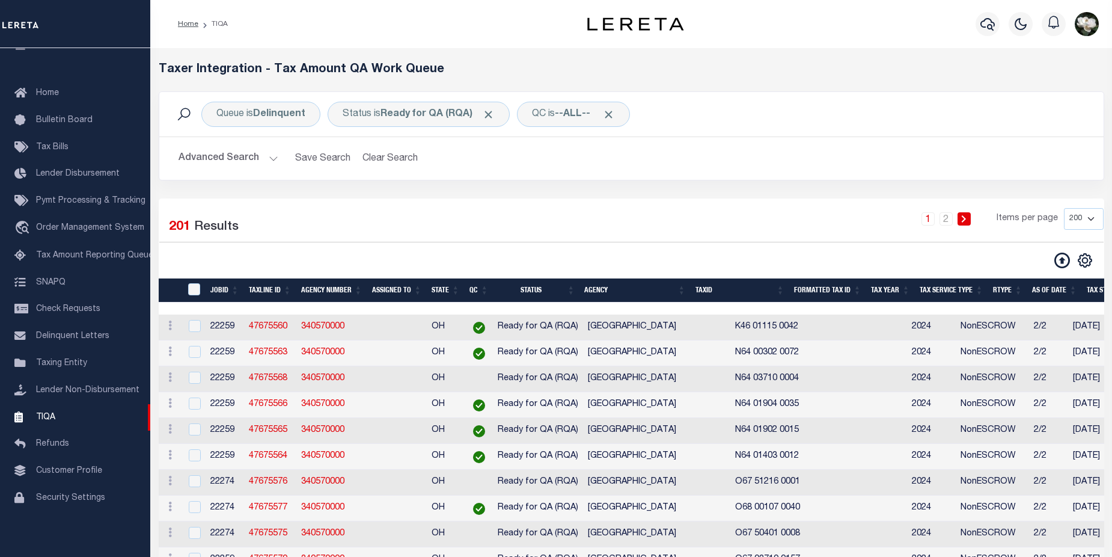
click at [216, 162] on button "Advanced Search" at bounding box center [228, 158] width 100 height 23
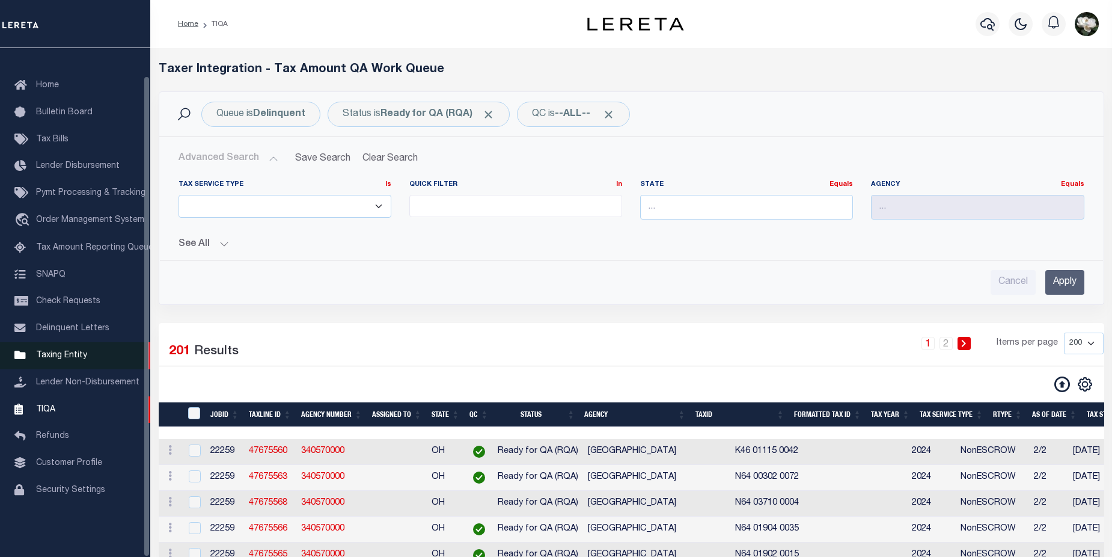
click at [48, 365] on link "Taxing Entity" at bounding box center [75, 355] width 150 height 27
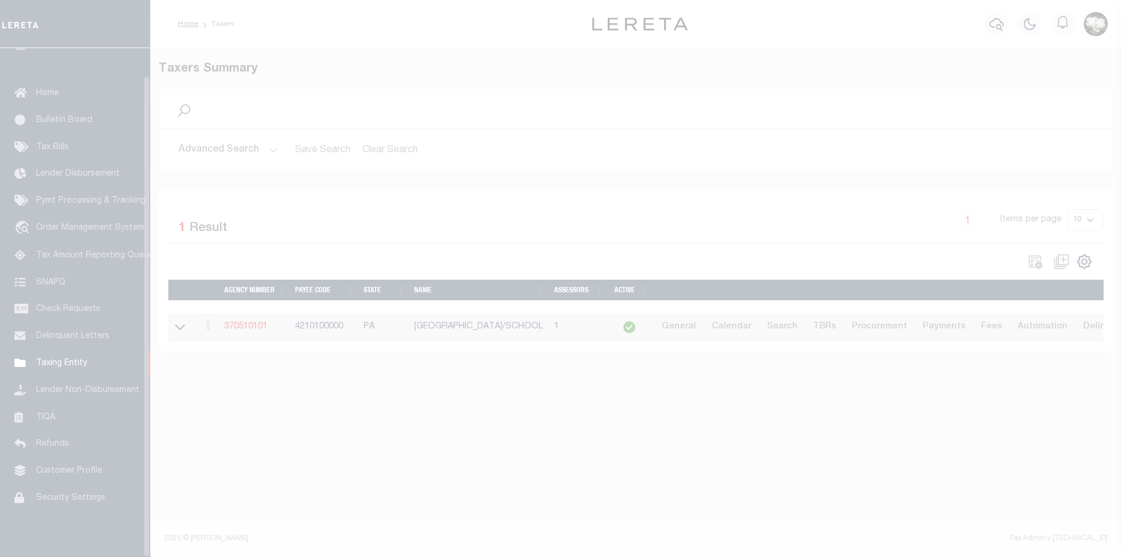
scroll to position [29, 0]
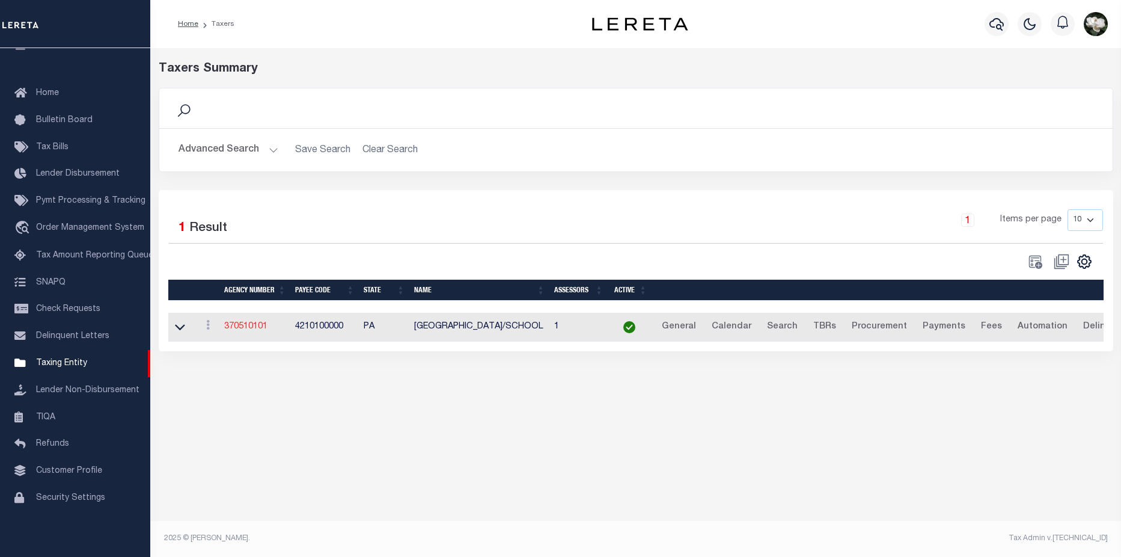
click at [242, 331] on link "370510101" at bounding box center [245, 326] width 43 height 8
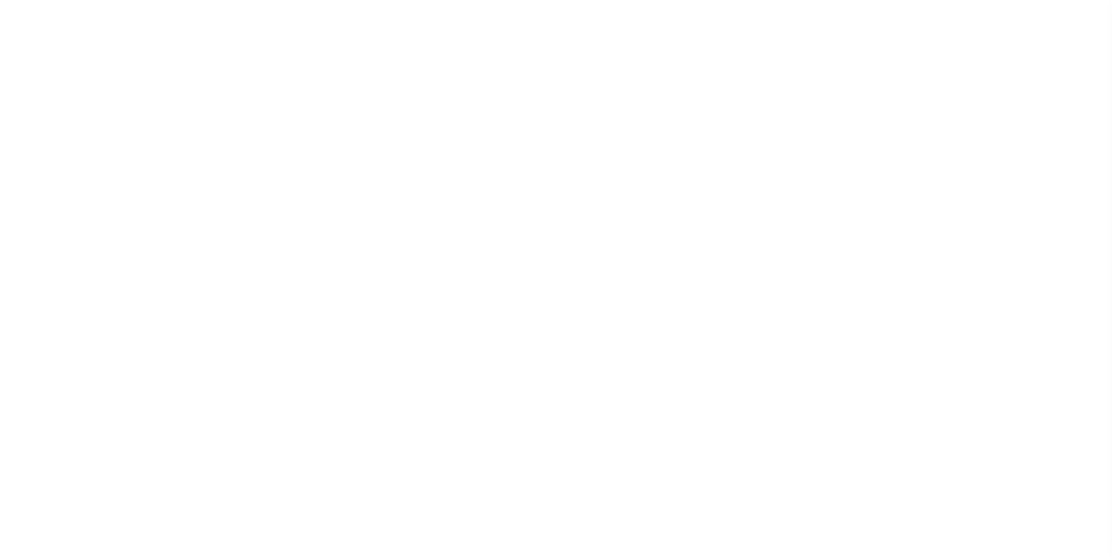
select select
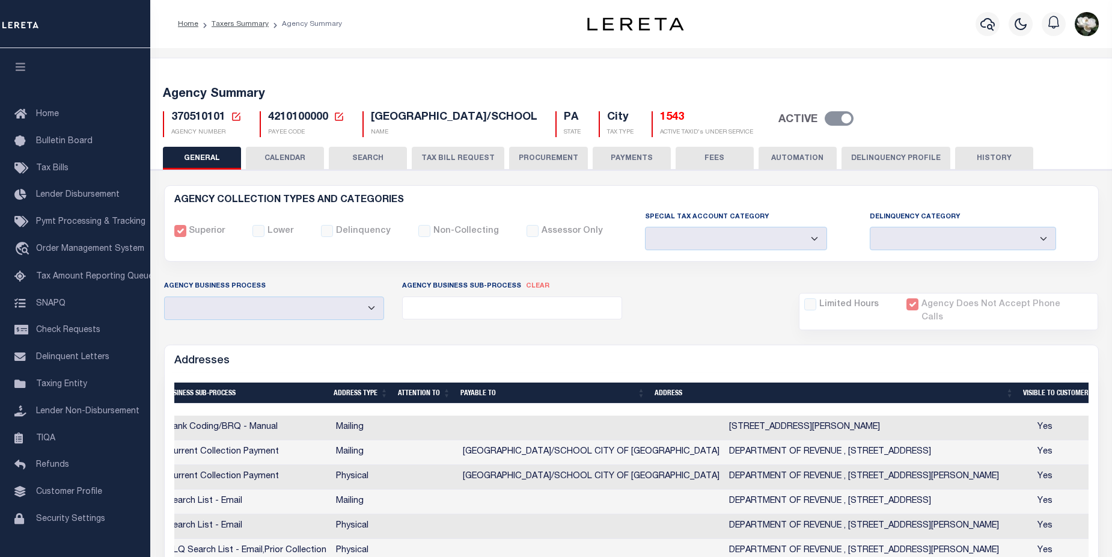
click at [818, 161] on button "AUTOMATION" at bounding box center [797, 158] width 78 height 23
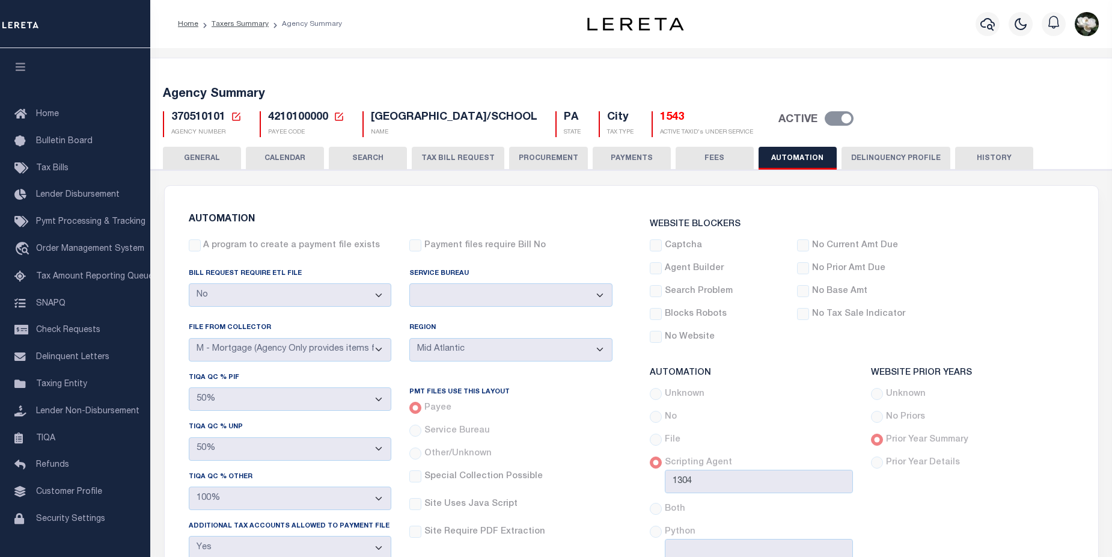
click at [296, 162] on button "CALENDAR" at bounding box center [285, 158] width 78 height 23
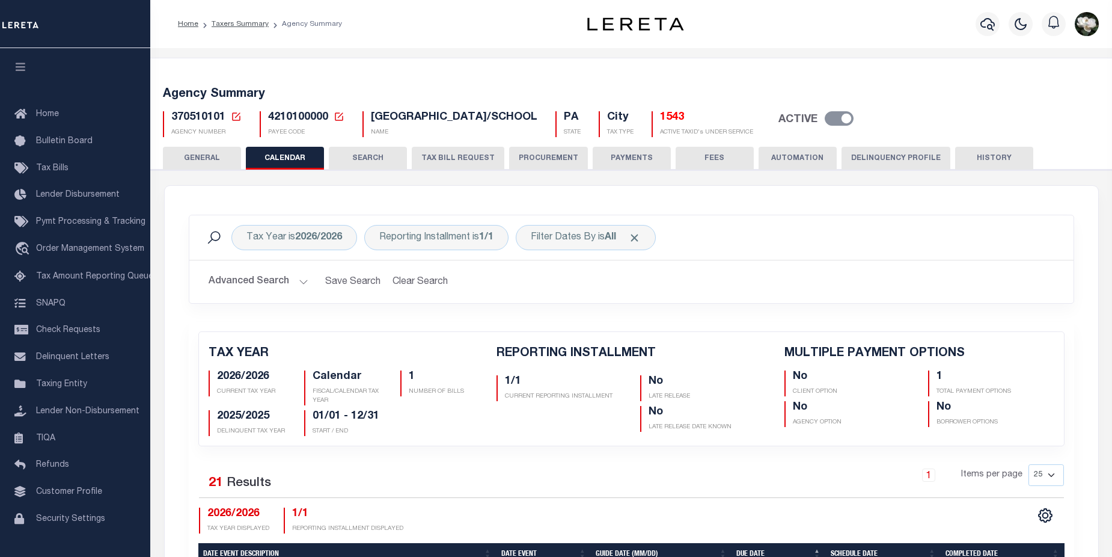
checkbox input "false"
type input "1"
click at [378, 153] on button "SEARCH" at bounding box center [368, 158] width 78 height 23
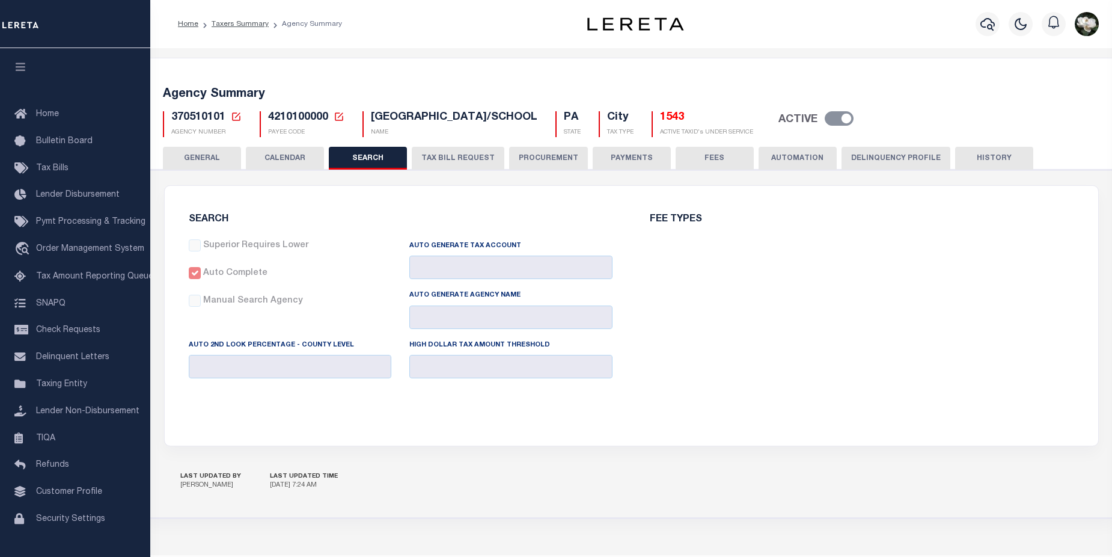
checkbox input "false"
type input "0"
type input "14000"
click at [632, 166] on button "PAYMENTS" at bounding box center [632, 158] width 78 height 23
